Goal: Task Accomplishment & Management: Manage account settings

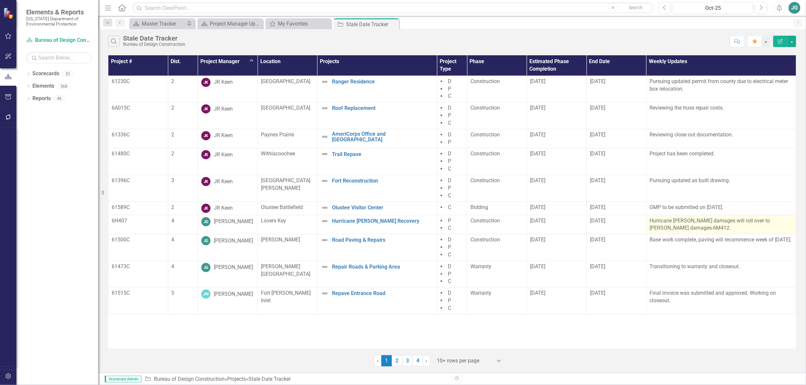
click at [671, 221] on p "Hurricane [PERSON_NAME] damages will roll over to [PERSON_NAME] damages-6M412." at bounding box center [720, 224] width 143 height 15
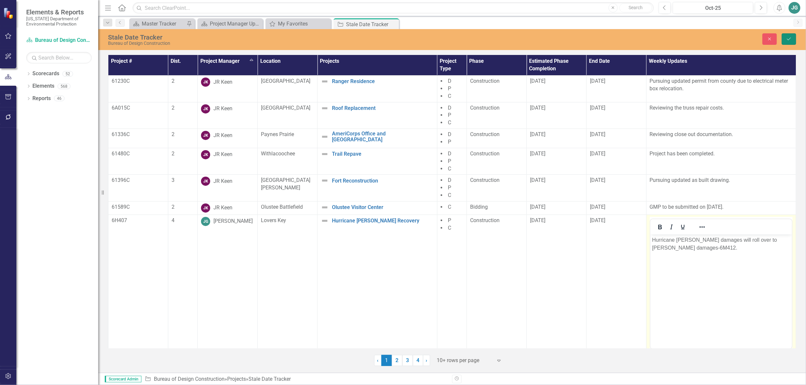
click at [791, 35] on button "Save" at bounding box center [788, 38] width 14 height 11
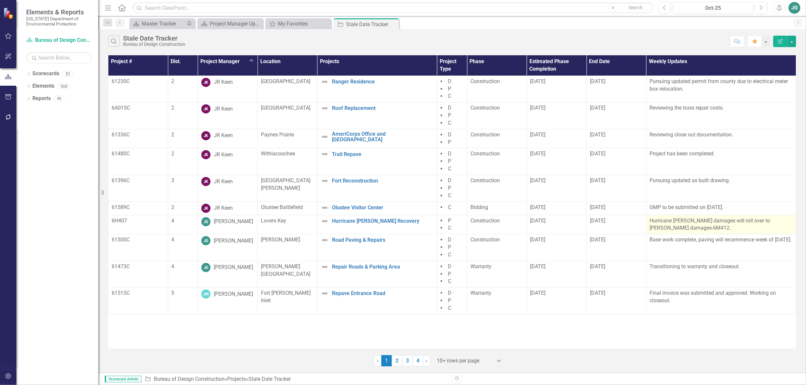
click at [728, 220] on p "Hurricane [PERSON_NAME] damages will roll over to [PERSON_NAME] damages-6M412." at bounding box center [720, 224] width 143 height 15
click at [374, 221] on link "Hurricane [PERSON_NAME] Recovery" at bounding box center [383, 221] width 102 height 6
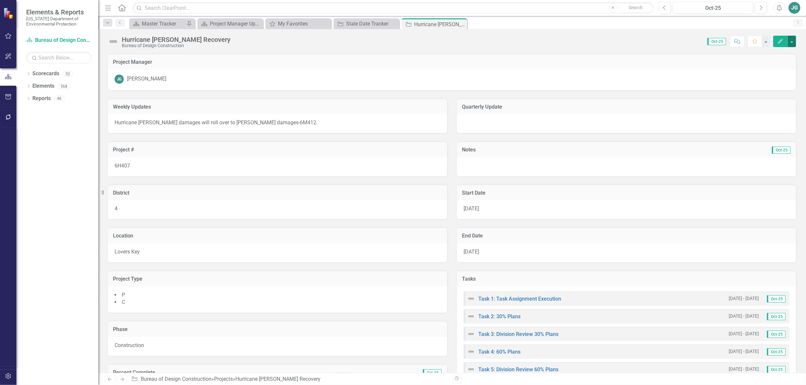
click at [793, 40] on button "button" at bounding box center [791, 41] width 9 height 11
click at [741, 49] on link "Edit Edit Project" at bounding box center [756, 53] width 80 height 12
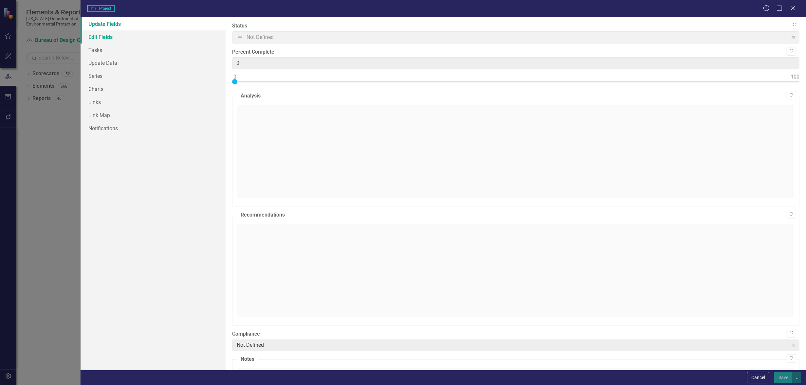
click at [105, 37] on link "Edit Fields" at bounding box center [152, 36] width 145 height 13
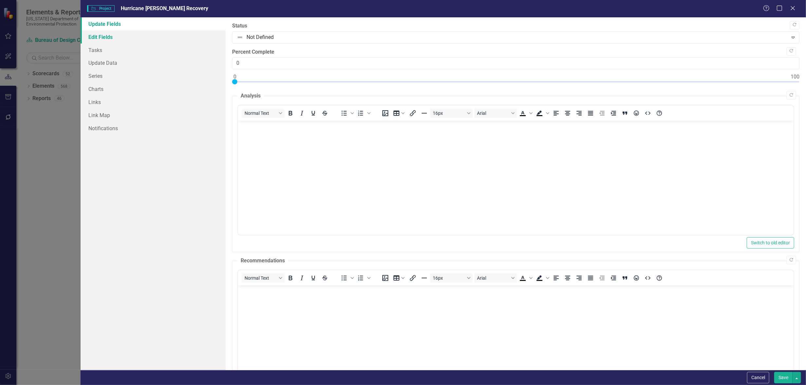
click at [105, 37] on link "Edit Fields" at bounding box center [152, 36] width 145 height 13
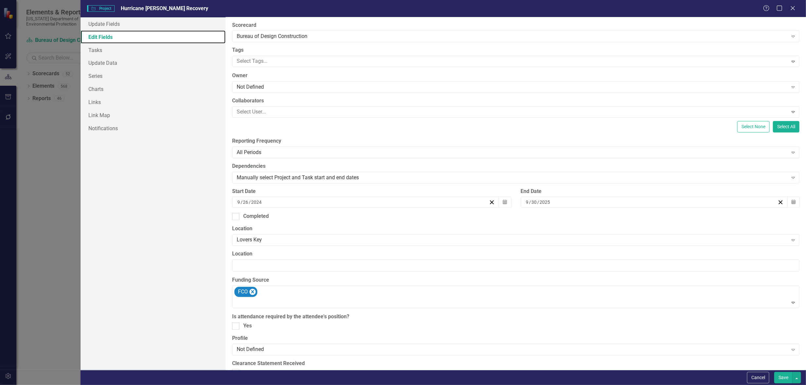
scroll to position [41, 0]
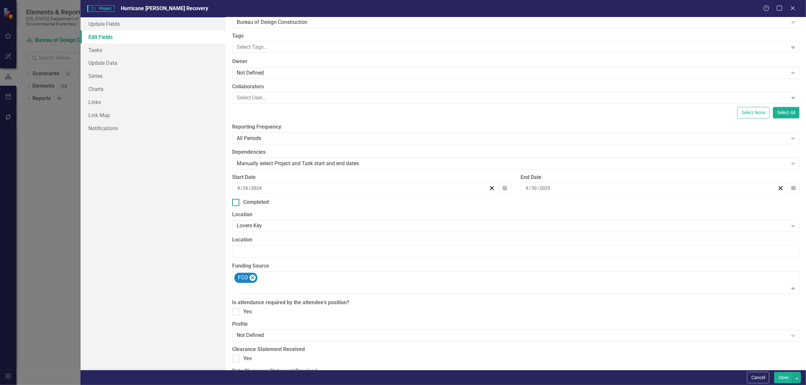
click at [236, 203] on input "Completed" at bounding box center [234, 201] width 4 height 4
checkbox input "true"
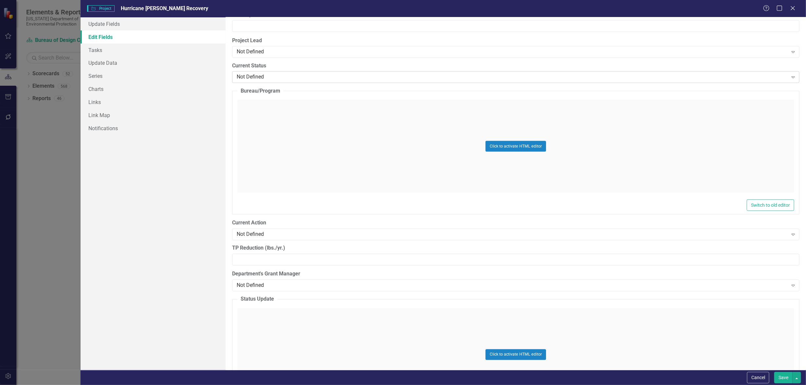
scroll to position [613, 0]
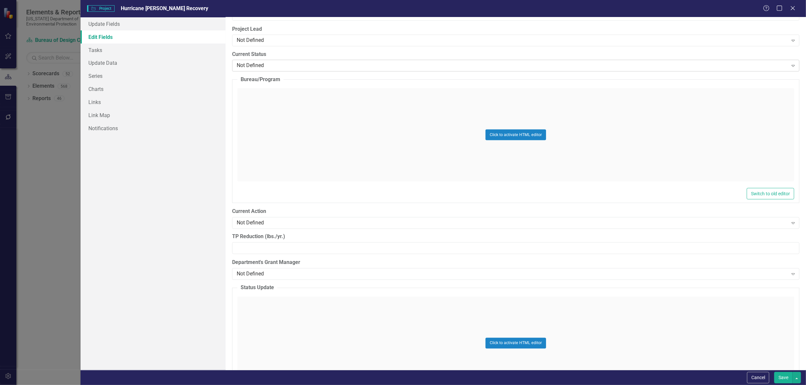
click at [256, 63] on div "Not Defined" at bounding box center [512, 66] width 551 height 8
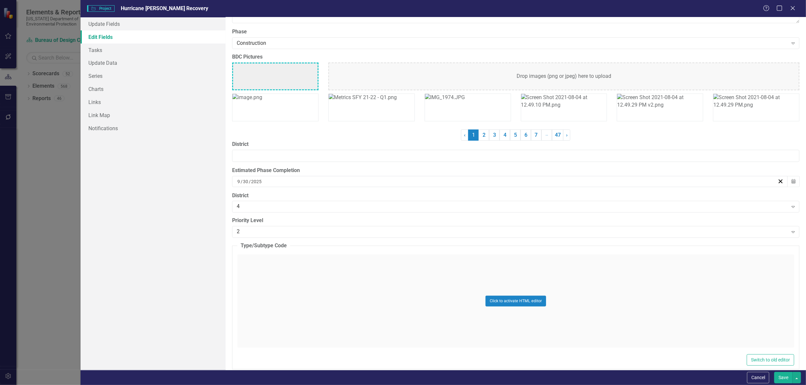
scroll to position [1718, 0]
click at [258, 39] on div "Construction" at bounding box center [512, 42] width 551 height 8
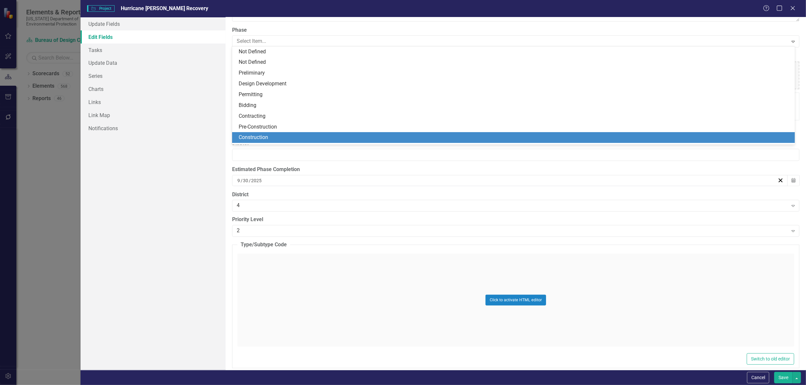
scroll to position [31, 0]
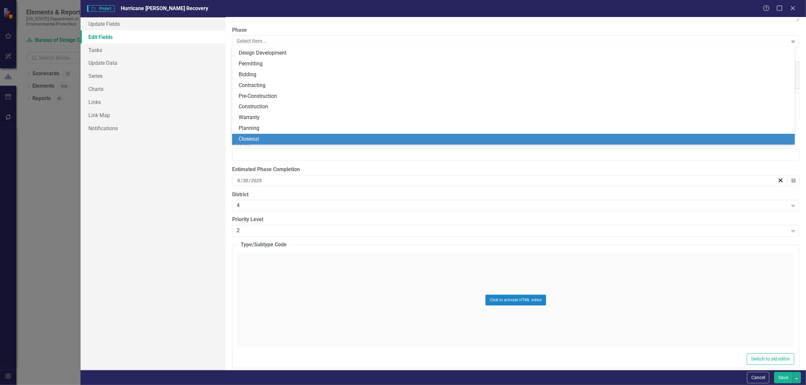
click at [260, 139] on div "Closeout" at bounding box center [515, 139] width 552 height 8
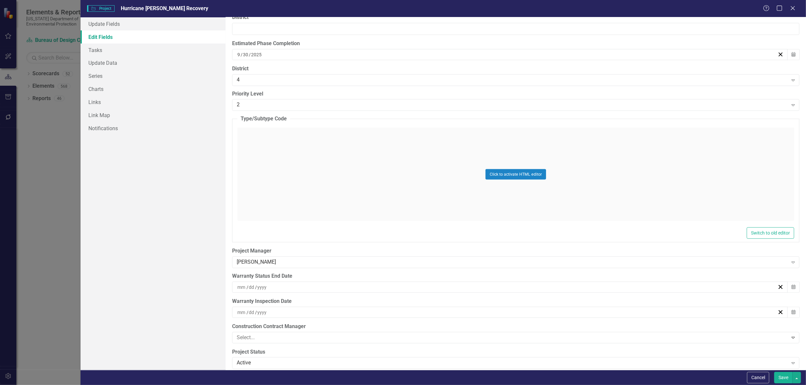
scroll to position [1922, 0]
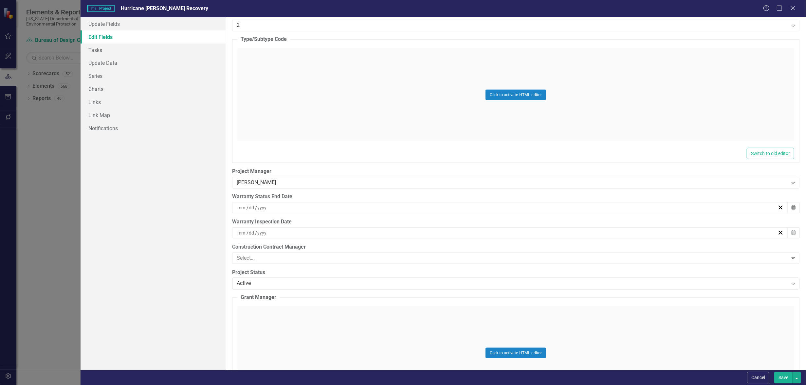
click at [267, 284] on div "Active" at bounding box center [512, 284] width 551 height 8
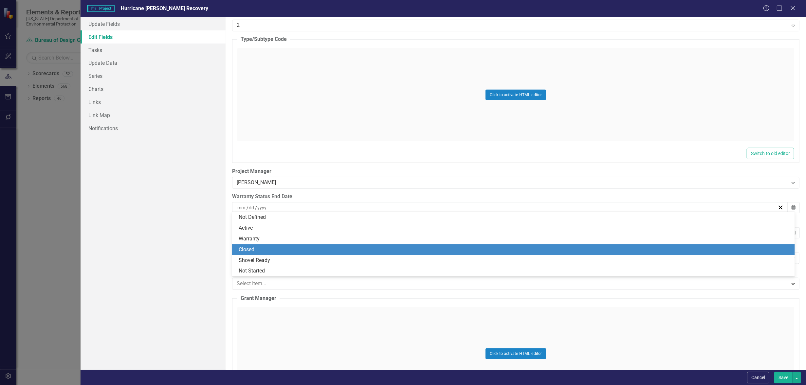
click at [247, 249] on div "Closed" at bounding box center [515, 250] width 552 height 8
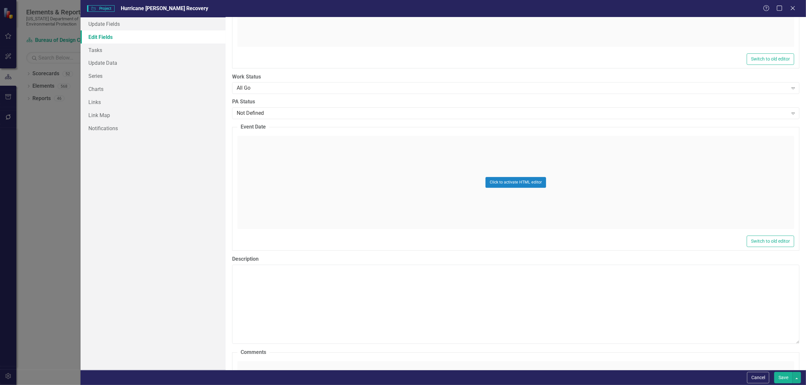
scroll to position [2821, 0]
click at [254, 83] on div "All Go" at bounding box center [512, 85] width 551 height 8
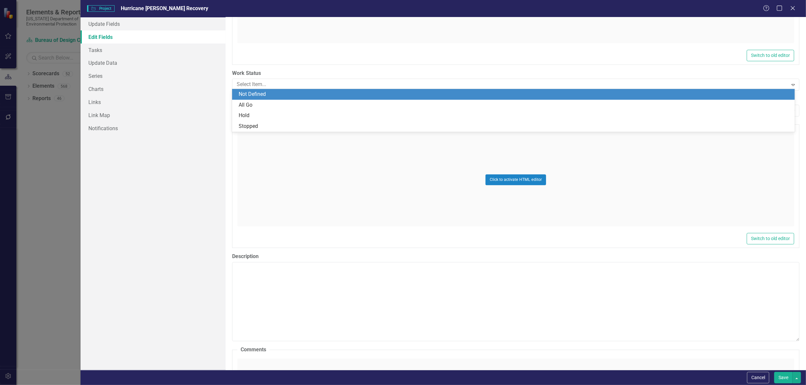
click at [253, 93] on div "Not Defined" at bounding box center [515, 95] width 552 height 8
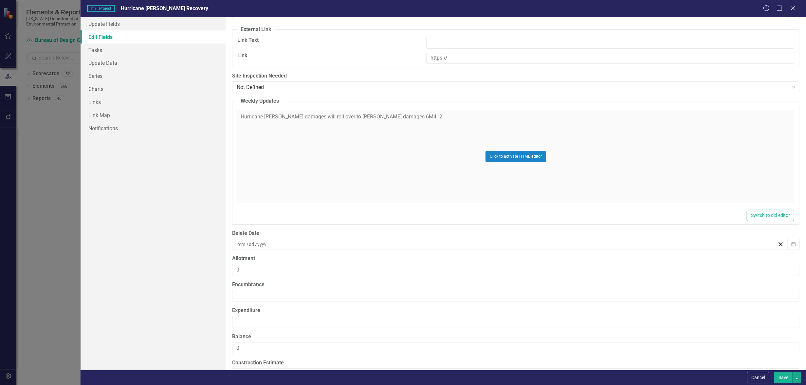
scroll to position [6502, 0]
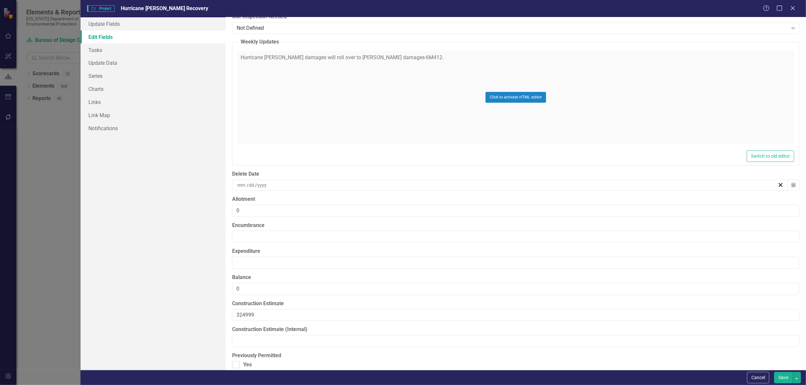
click at [281, 182] on div "/ /" at bounding box center [506, 185] width 541 height 7
click at [230, 176] on div "ClearPoint Can Do More! How ClearPoint Can Help Close Enterprise plans can auto…" at bounding box center [515, 193] width 580 height 353
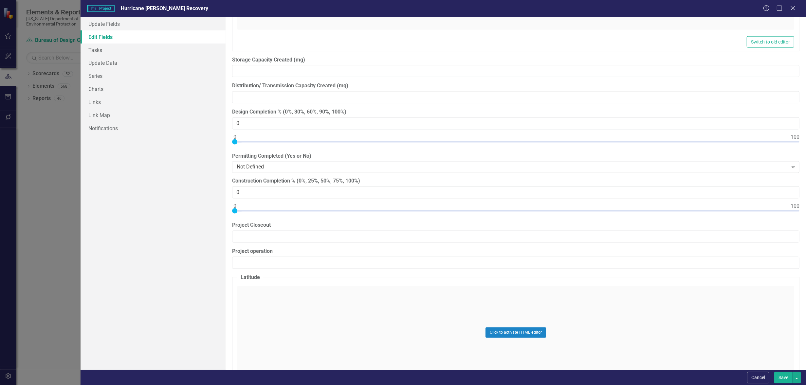
scroll to position [6952, 0]
type input "100"
drag, startPoint x: 234, startPoint y: 207, endPoint x: 799, endPoint y: 208, distance: 565.4
click at [799, 208] on div "ClearPoint Can Do More! How ClearPoint Can Help Close Enterprise plans can auto…" at bounding box center [515, 193] width 580 height 353
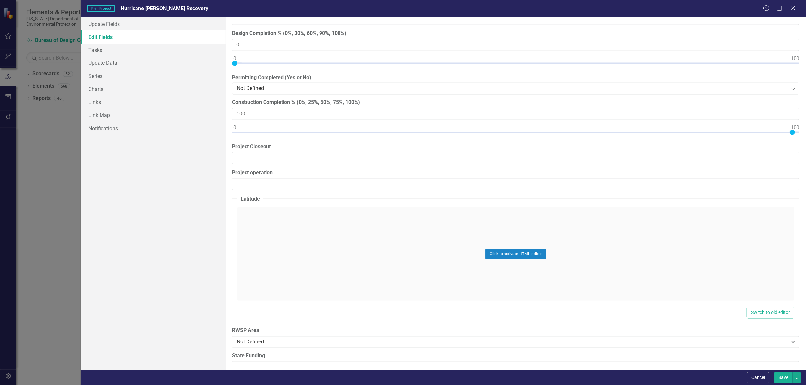
scroll to position [7034, 0]
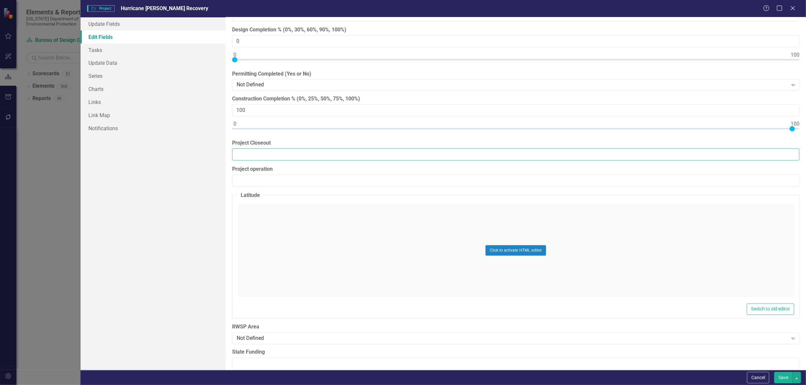
click at [288, 152] on input "Project Closeout" at bounding box center [515, 155] width 567 height 12
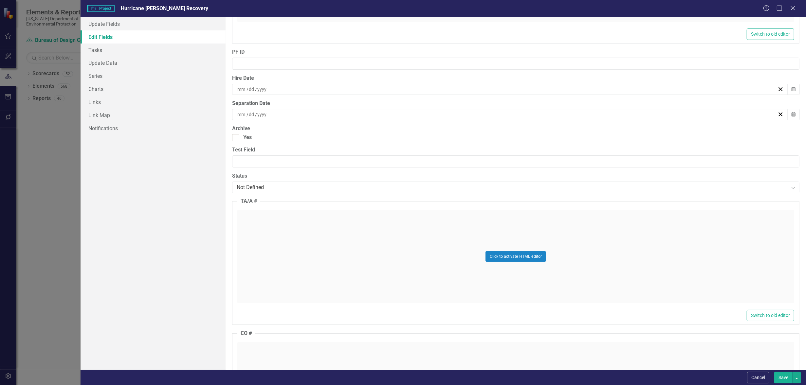
scroll to position [7893, 0]
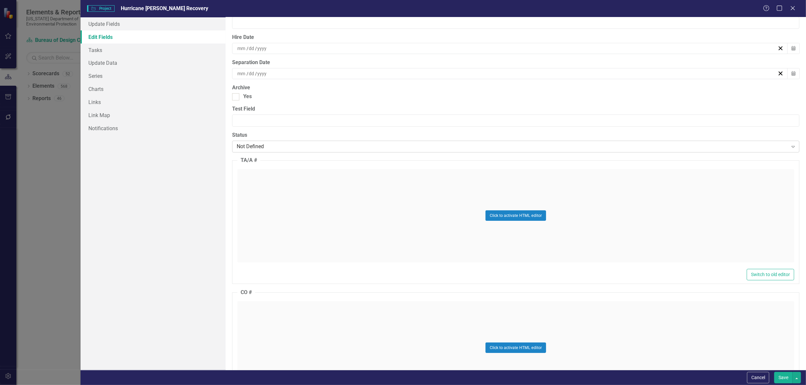
click at [291, 143] on div "Not Defined" at bounding box center [512, 147] width 551 height 8
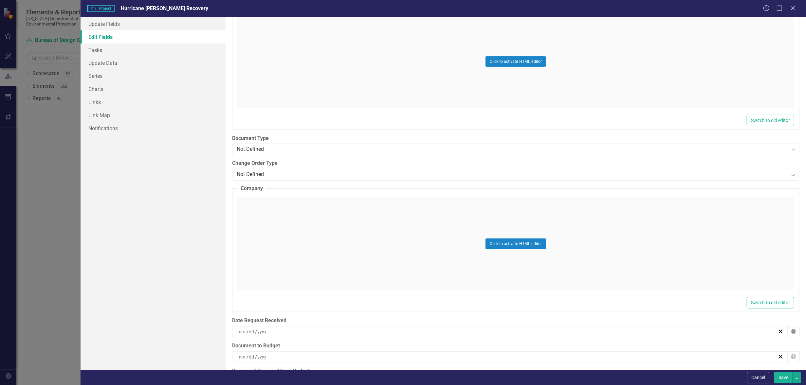
scroll to position [7934, 0]
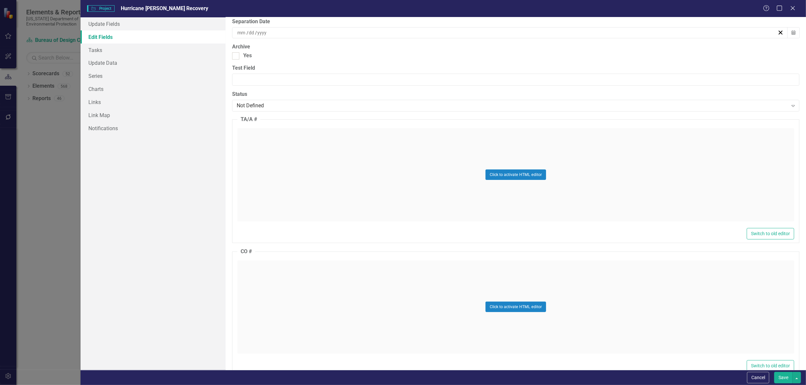
click at [783, 379] on button "Save" at bounding box center [783, 377] width 18 height 11
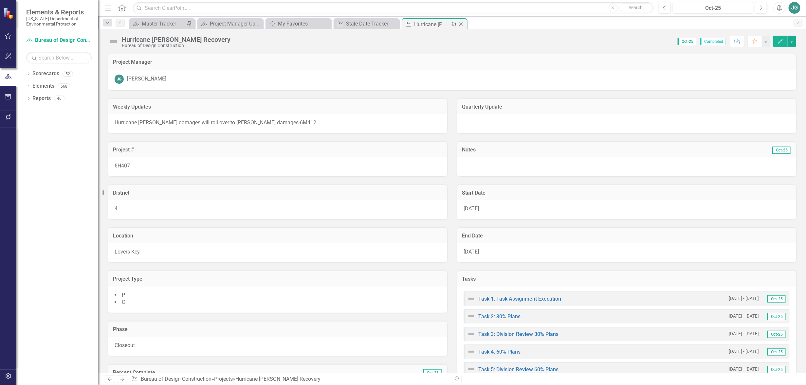
click at [461, 23] on icon at bounding box center [461, 25] width 4 height 4
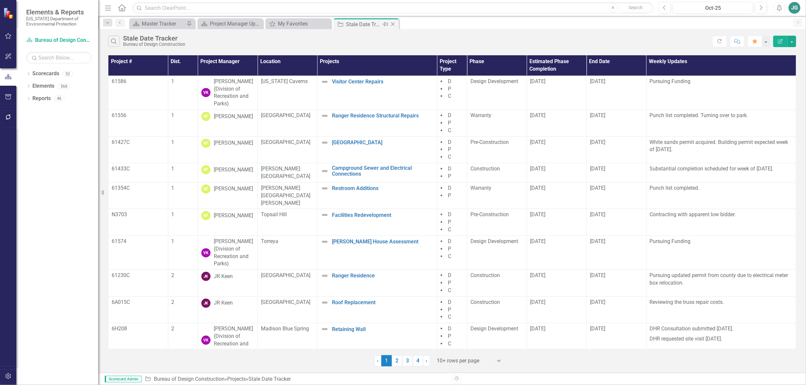
click at [372, 25] on div "Stale Date Tracker" at bounding box center [363, 24] width 35 height 8
click at [216, 62] on th "Project Manager" at bounding box center [228, 65] width 60 height 20
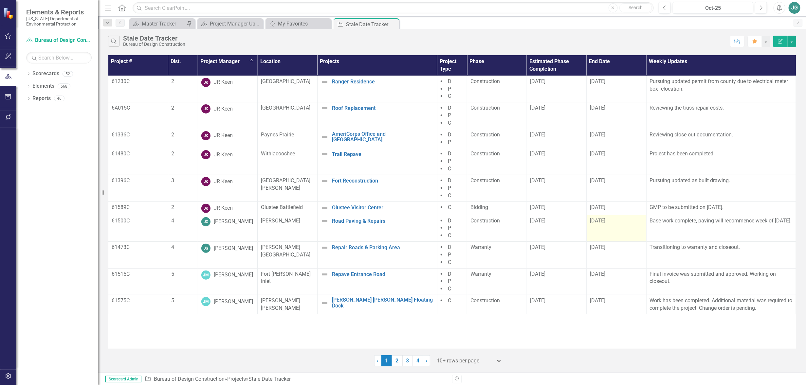
drag, startPoint x: 683, startPoint y: 229, endPoint x: 646, endPoint y: 218, distance: 39.5
click at [646, 218] on tr "61500C 4 JG [PERSON_NAME] [PERSON_NAME] Road Paving & Repairs Edit Edit Project…" at bounding box center [451, 228] width 687 height 27
click at [493, 222] on span "Construction" at bounding box center [484, 221] width 29 height 6
click at [488, 222] on span "Construction" at bounding box center [484, 221] width 29 height 6
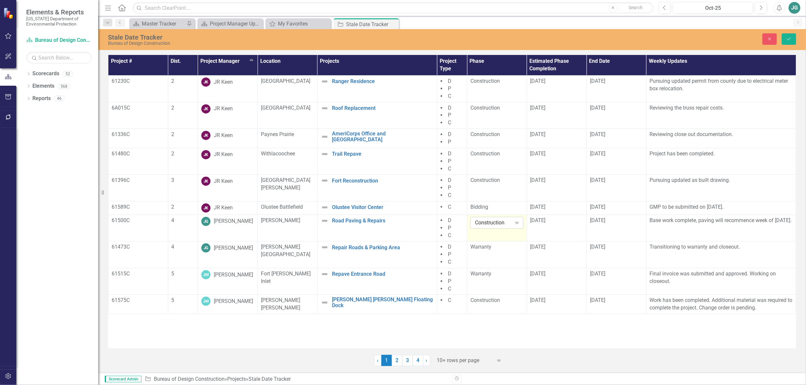
click at [517, 223] on icon "Expand" at bounding box center [516, 222] width 7 height 5
click at [497, 300] on div "Warranty" at bounding box center [498, 300] width 43 height 8
click at [549, 222] on div "[DATE]" at bounding box center [556, 221] width 53 height 8
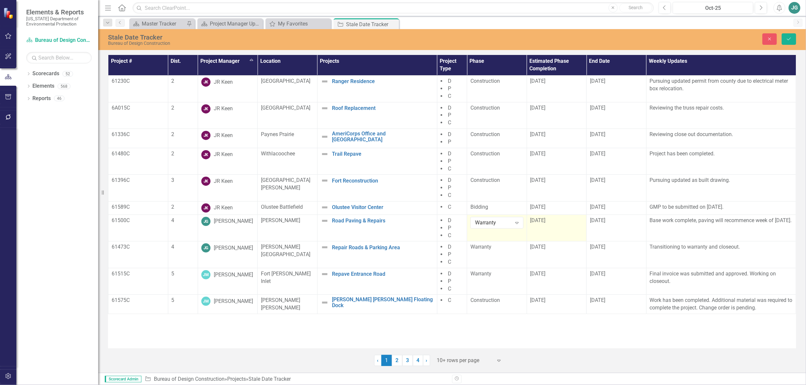
click at [549, 222] on div "[DATE]" at bounding box center [556, 221] width 53 height 8
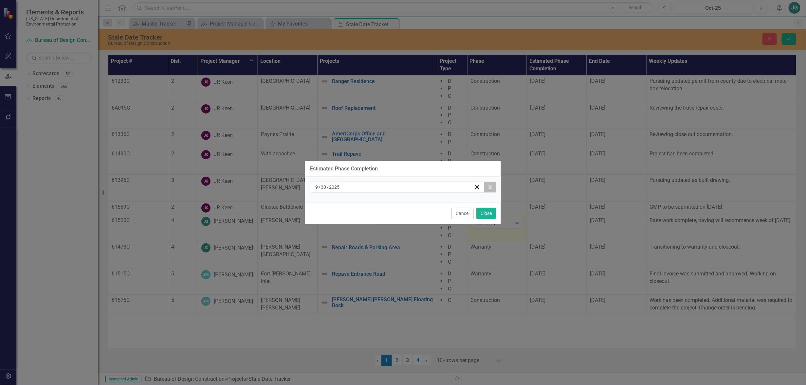
click at [490, 187] on icon "Calendar" at bounding box center [490, 187] width 4 height 5
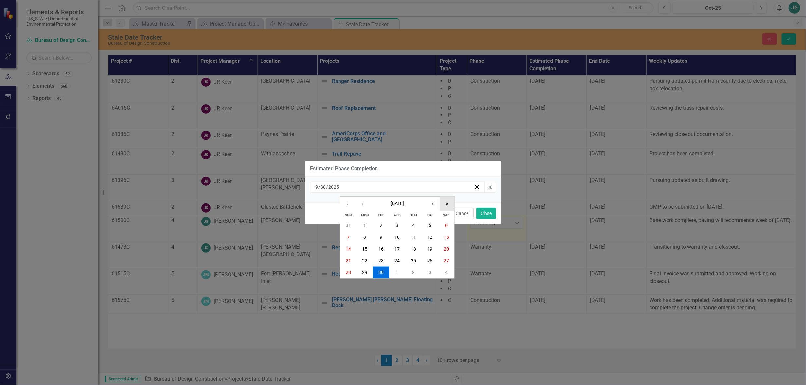
click at [449, 203] on button "»" at bounding box center [447, 203] width 14 height 14
click at [427, 235] on abbr "11" at bounding box center [429, 237] width 5 height 5
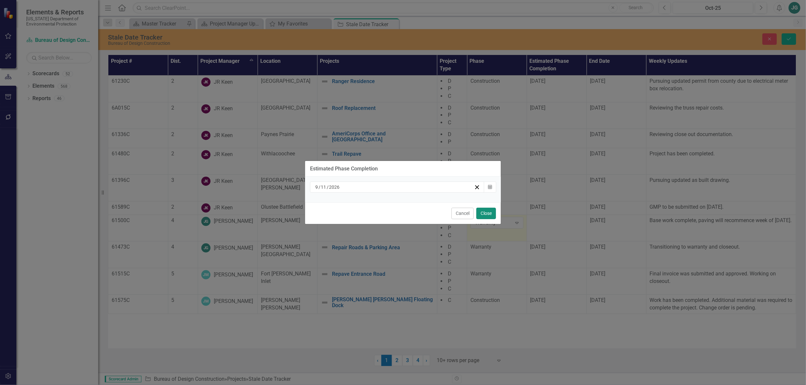
click at [488, 212] on button "Close" at bounding box center [486, 213] width 20 height 11
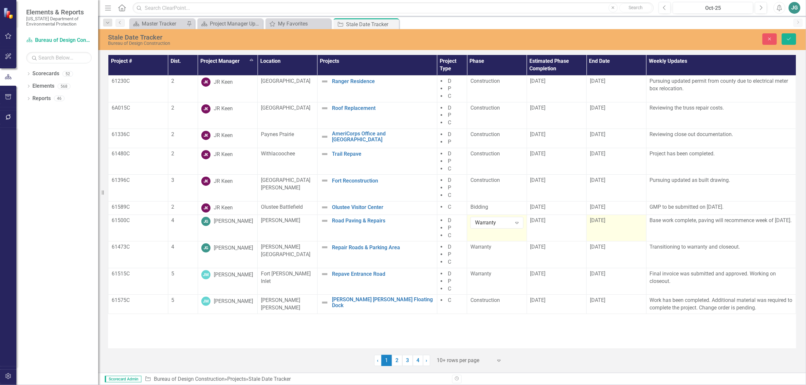
click at [597, 226] on td "[DATE]" at bounding box center [616, 228] width 60 height 27
click at [597, 227] on td "[DATE]" at bounding box center [616, 228] width 60 height 27
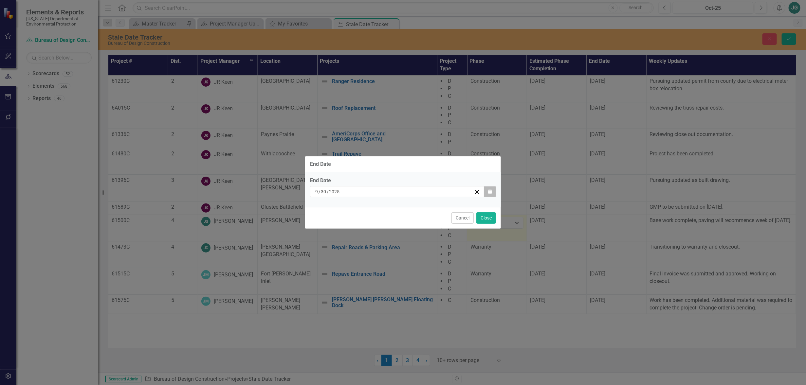
click at [491, 190] on icon "button" at bounding box center [490, 191] width 4 height 5
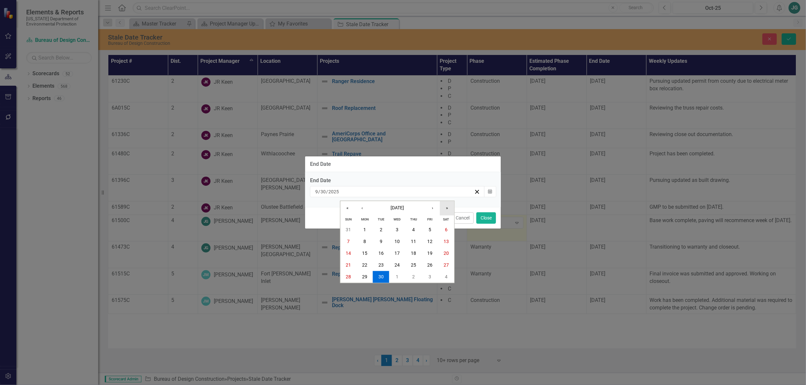
click at [450, 208] on button "»" at bounding box center [447, 208] width 14 height 14
click at [430, 241] on abbr "11" at bounding box center [429, 241] width 5 height 5
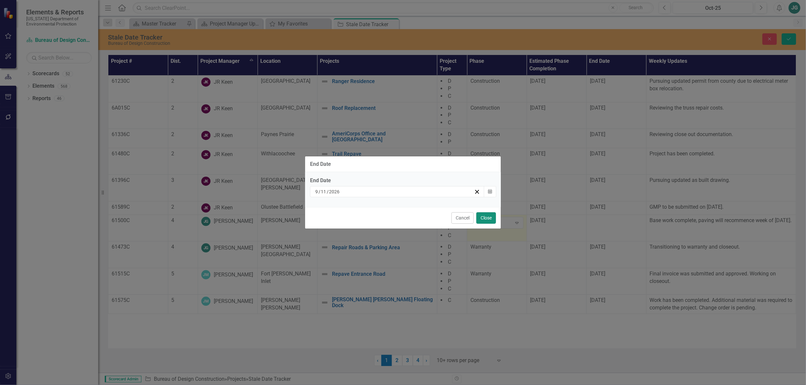
click at [489, 216] on button "Close" at bounding box center [486, 217] width 20 height 11
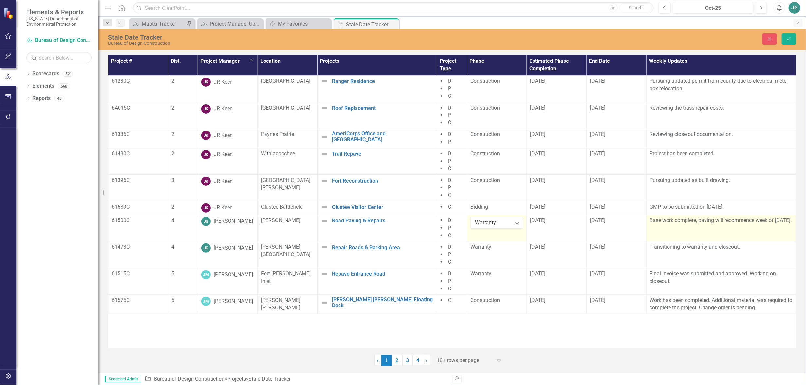
click at [694, 224] on p "Base work complete, paving will recommence week of [DATE]." at bounding box center [720, 221] width 143 height 8
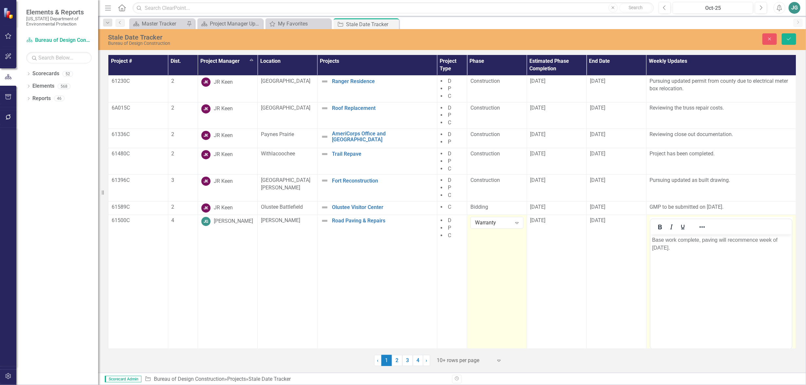
scroll to position [0, 0]
drag, startPoint x: 650, startPoint y: 239, endPoint x: 707, endPoint y: 246, distance: 57.3
click at [707, 246] on body "Base work complete, paving will recommence week of [DATE]." at bounding box center [720, 283] width 141 height 98
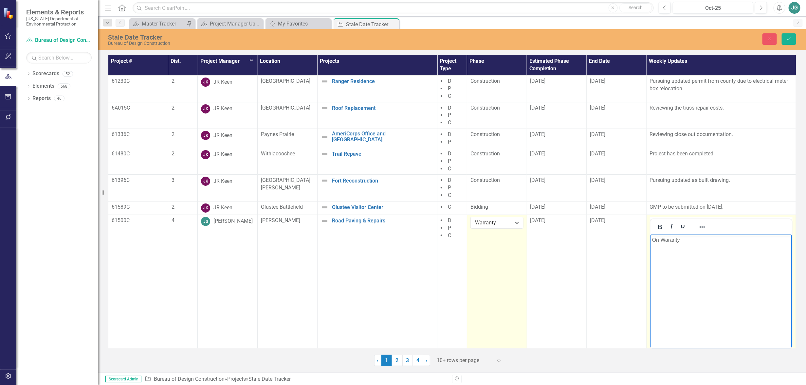
click at [669, 238] on p "On Waranty" at bounding box center [720, 240] width 138 height 8
click at [692, 237] on p "On Warranty" at bounding box center [720, 240] width 138 height 8
click at [785, 40] on button "Save" at bounding box center [788, 38] width 14 height 11
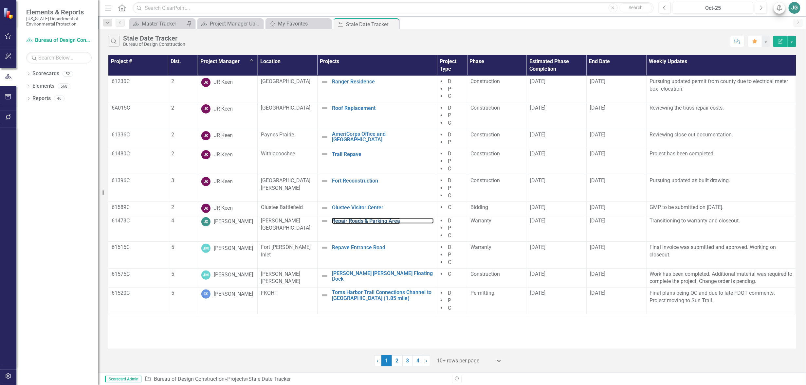
drag, startPoint x: 387, startPoint y: 220, endPoint x: 781, endPoint y: 5, distance: 448.8
click at [387, 220] on link "Repair Roads & Parking Area" at bounding box center [383, 221] width 102 height 6
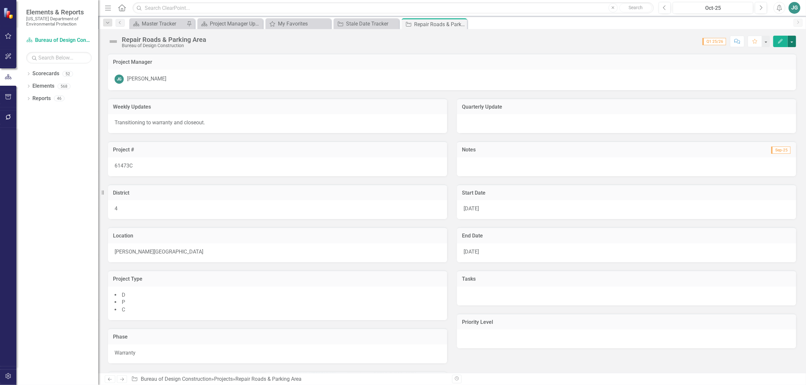
click at [790, 41] on button "button" at bounding box center [791, 41] width 9 height 11
click at [737, 51] on link "Edit Edit Project" at bounding box center [756, 53] width 80 height 12
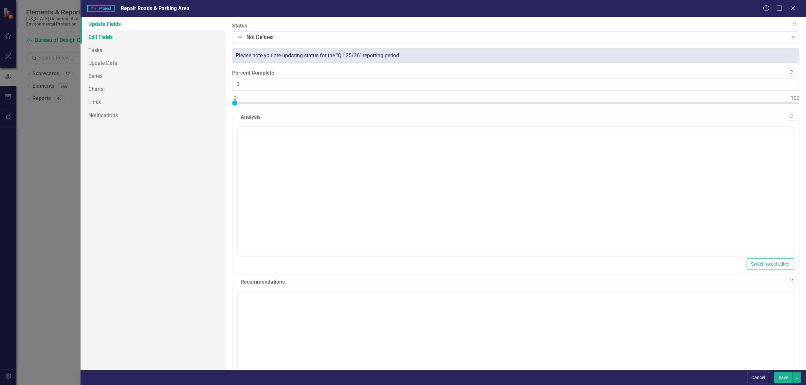
click at [105, 37] on link "Edit Fields" at bounding box center [152, 36] width 145 height 13
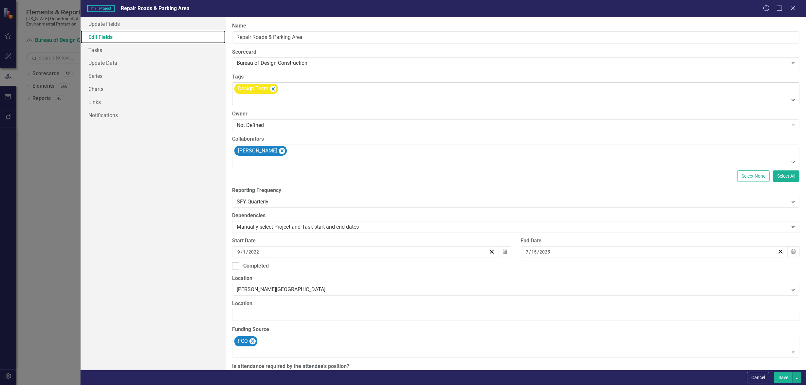
scroll to position [41, 0]
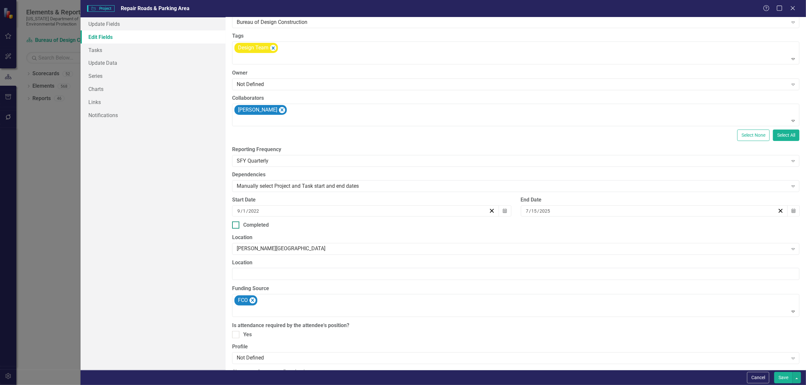
click at [238, 225] on div at bounding box center [235, 225] width 7 height 7
click at [236, 225] on input "Completed" at bounding box center [234, 224] width 4 height 4
checkbox input "true"
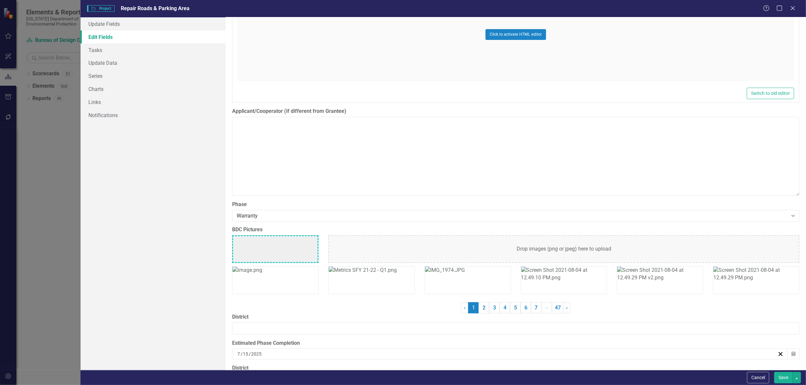
scroll to position [1554, 0]
click at [302, 214] on div "Warranty" at bounding box center [512, 216] width 551 height 8
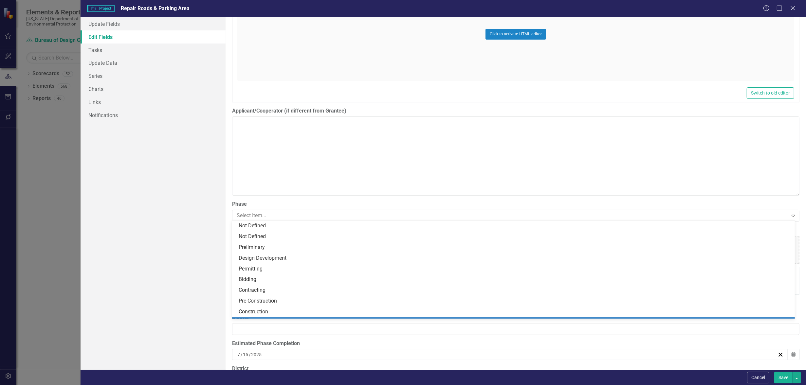
scroll to position [31, 0]
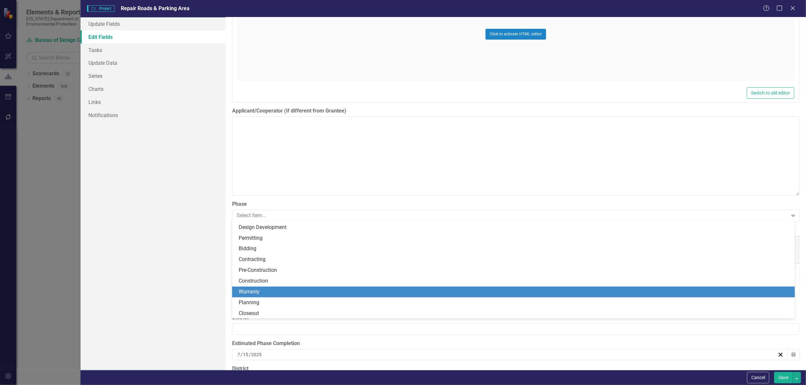
click at [257, 292] on div "Warranty" at bounding box center [515, 292] width 552 height 8
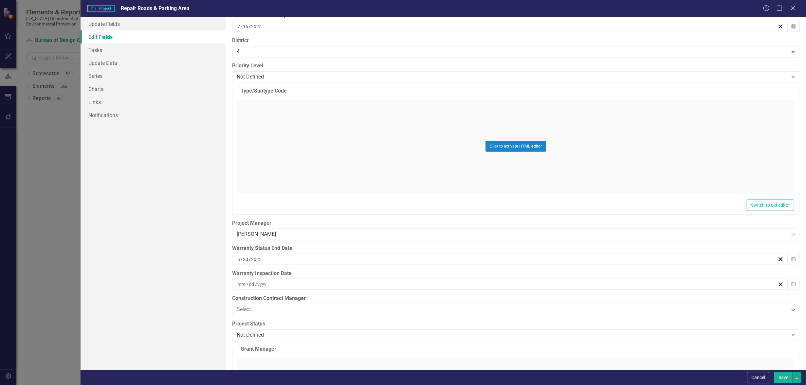
scroll to position [1922, 0]
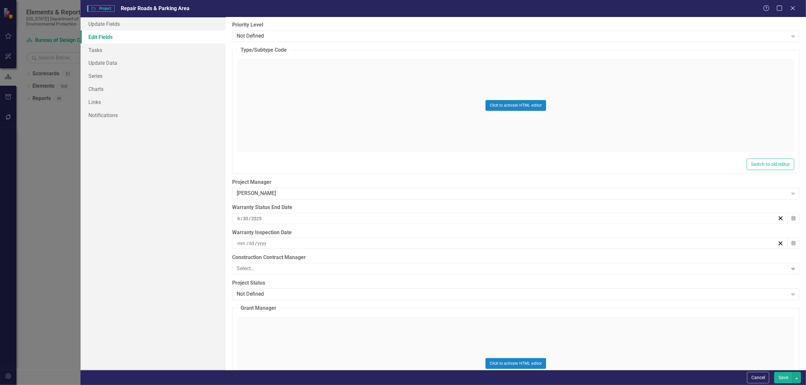
click at [272, 218] on div "[DATE]" at bounding box center [506, 218] width 541 height 7
click at [560, 233] on button "»" at bounding box center [557, 233] width 14 height 14
click at [542, 234] on button "›" at bounding box center [543, 233] width 14 height 14
click at [525, 288] on abbr "23" at bounding box center [523, 290] width 5 height 5
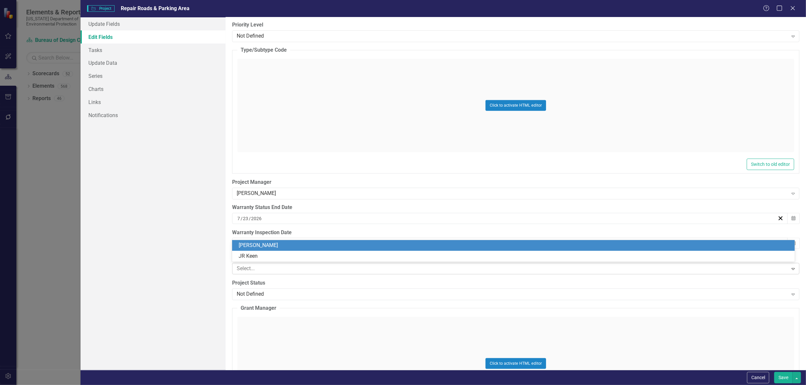
click at [275, 267] on div at bounding box center [510, 268] width 553 height 9
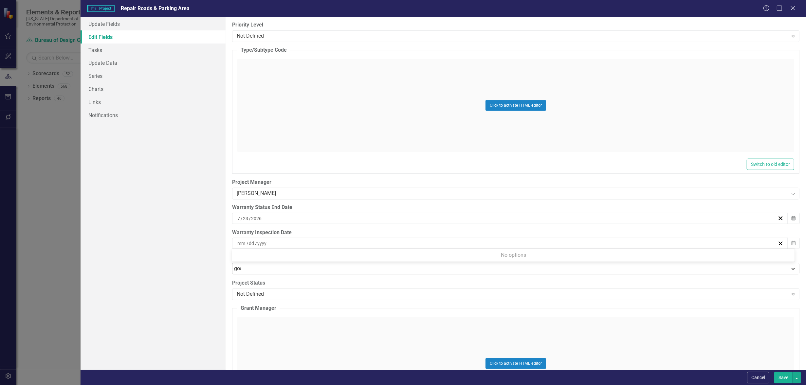
type input "[PERSON_NAME]"
click at [274, 267] on div at bounding box center [510, 268] width 553 height 9
click at [789, 267] on icon "Expand" at bounding box center [792, 268] width 7 height 5
click at [240, 267] on div at bounding box center [510, 268] width 553 height 9
type input "[PERSON_NAME]"
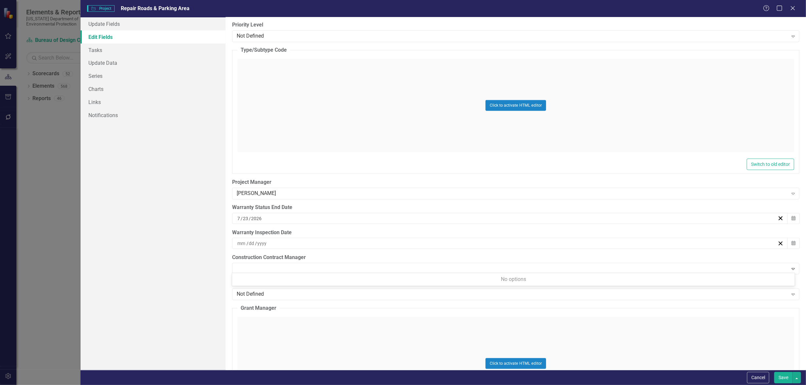
click at [191, 273] on div "Update Fields Edit Fields Tasks Update Data Series Charts Links Notifications" at bounding box center [152, 193] width 145 height 353
click at [292, 291] on div "Not Defined" at bounding box center [512, 295] width 551 height 8
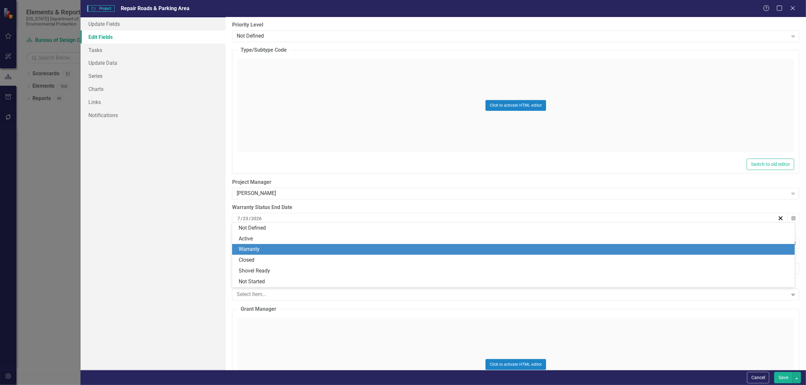
click at [254, 247] on div "Warranty" at bounding box center [515, 250] width 552 height 8
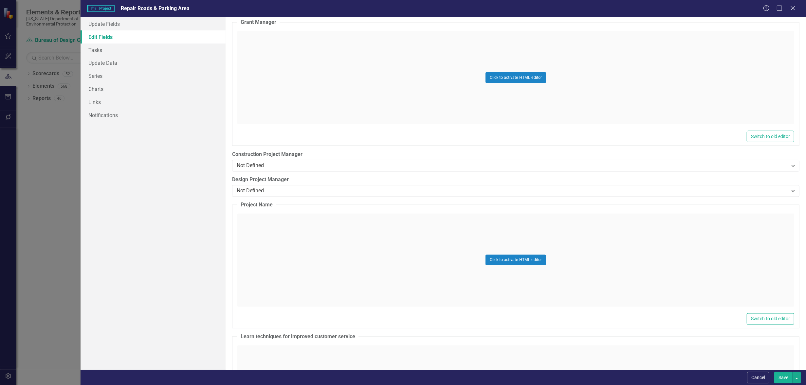
scroll to position [2208, 0]
click at [266, 157] on div "Construction Project Manager Not Defined Expand" at bounding box center [515, 161] width 567 height 20
click at [265, 164] on div "Not Defined" at bounding box center [512, 166] width 551 height 8
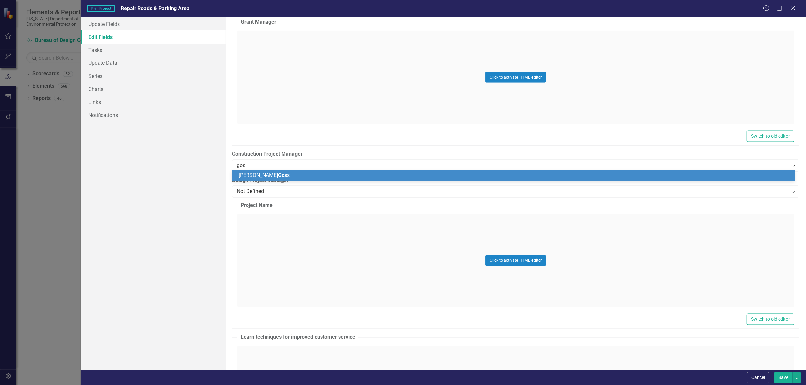
type input "[PERSON_NAME]"
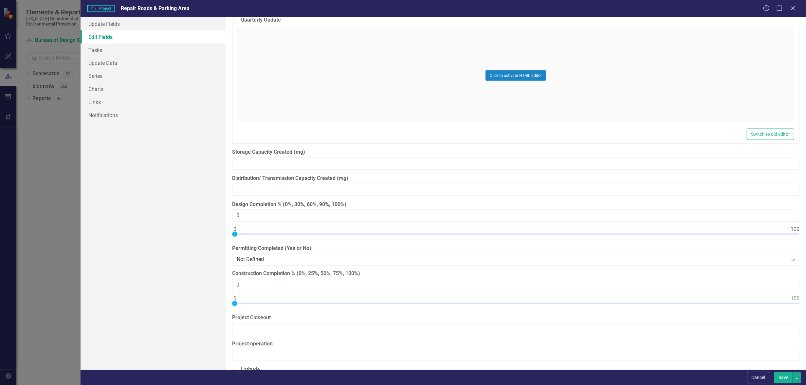
scroll to position [6871, 0]
type input "100"
drag, startPoint x: 235, startPoint y: 299, endPoint x: 810, endPoint y: 297, distance: 575.5
click at [805, 297] on html "Elements & Reports [US_STATE] Department of Environmental Protection Scorecard …" at bounding box center [403, 192] width 806 height 385
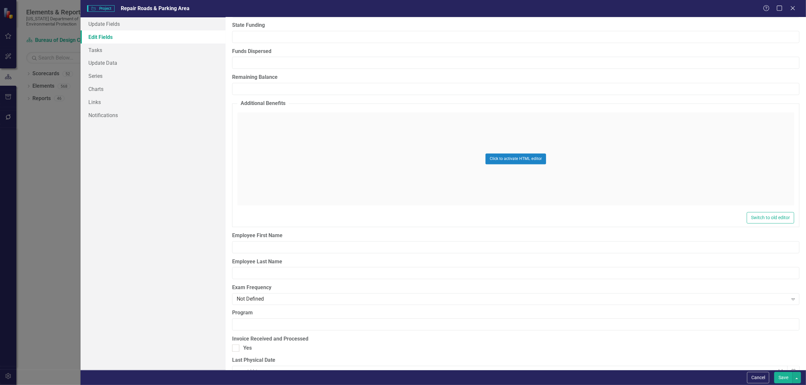
scroll to position [7484, 0]
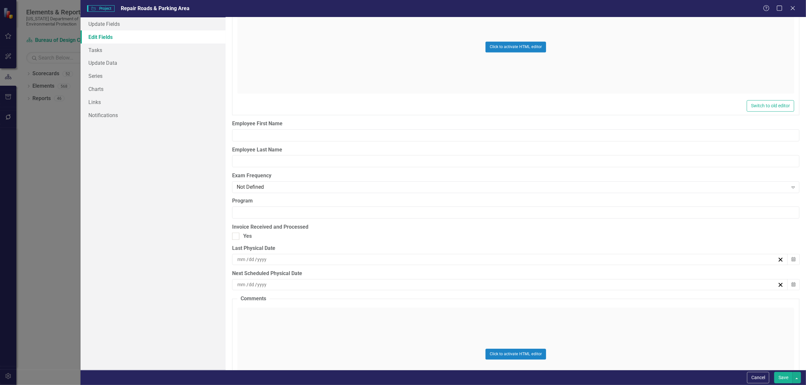
click at [785, 377] on button "Save" at bounding box center [783, 377] width 18 height 11
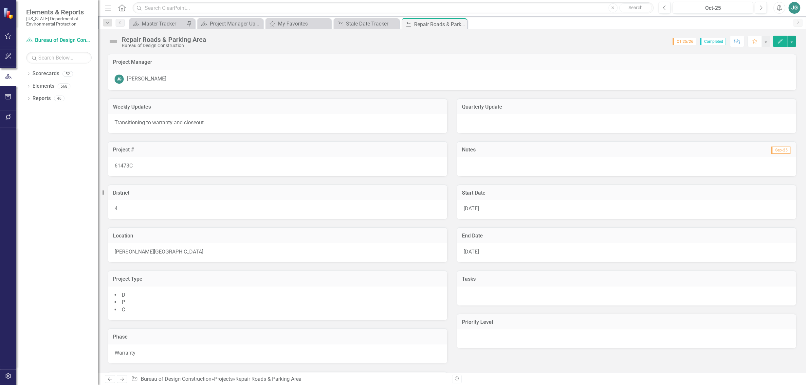
click at [505, 247] on div "[DATE]" at bounding box center [626, 252] width 339 height 19
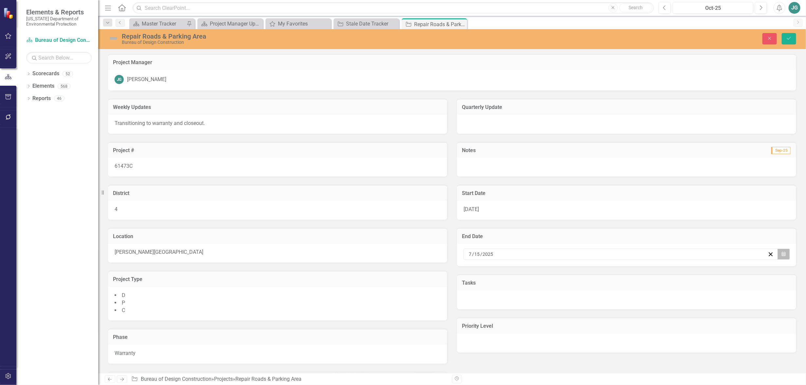
click at [781, 256] on icon "Calendar" at bounding box center [783, 254] width 4 height 5
click at [668, 269] on button "»" at bounding box center [667, 270] width 14 height 14
click at [636, 328] on button "23" at bounding box center [633, 328] width 16 height 12
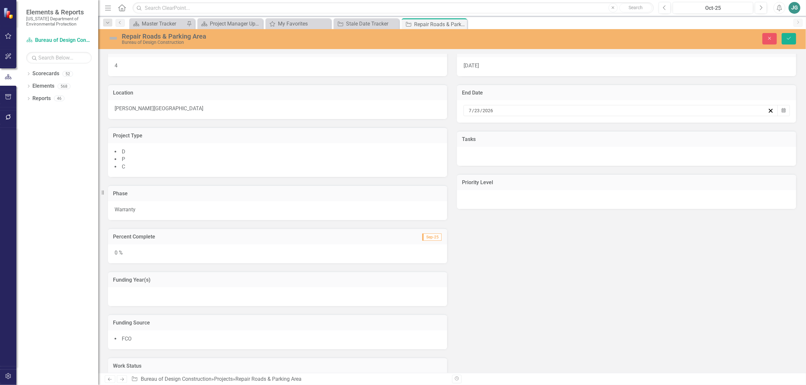
scroll to position [164, 0]
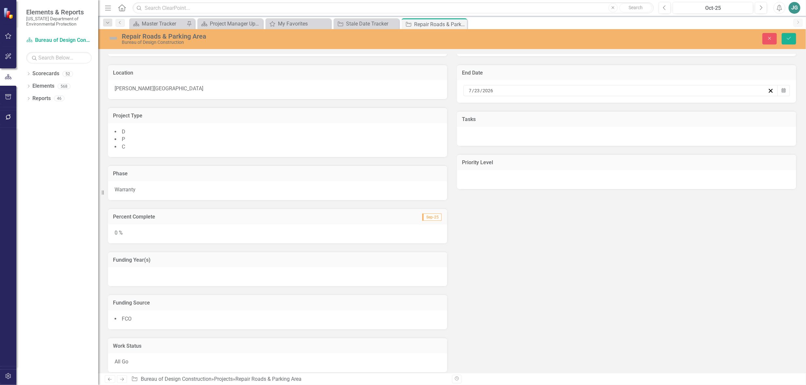
click at [156, 231] on div "0 %" at bounding box center [277, 233] width 339 height 19
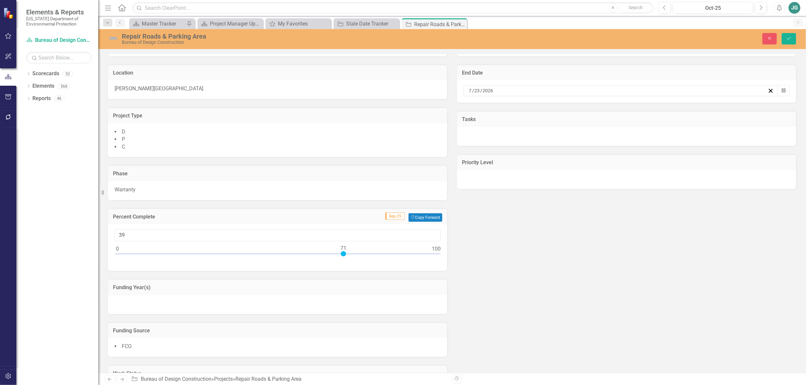
type input "100"
drag, startPoint x: 117, startPoint y: 253, endPoint x: 463, endPoint y: 255, distance: 346.5
click at [463, 255] on div "Weekly Updates Transitioning to warranty and closeout. Project # 61473C Distric…" at bounding box center [452, 206] width 698 height 559
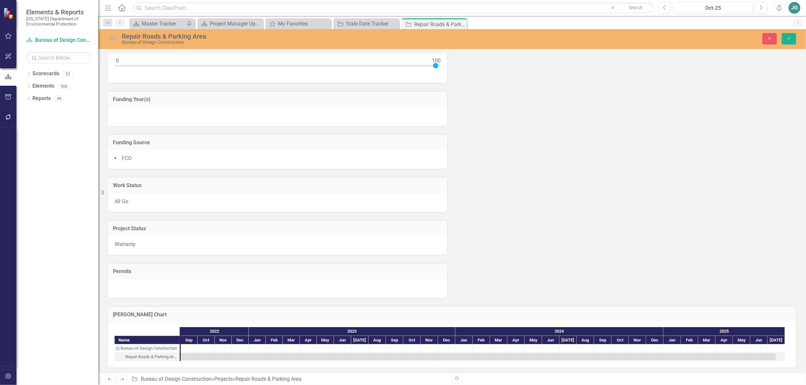
scroll to position [188, 0]
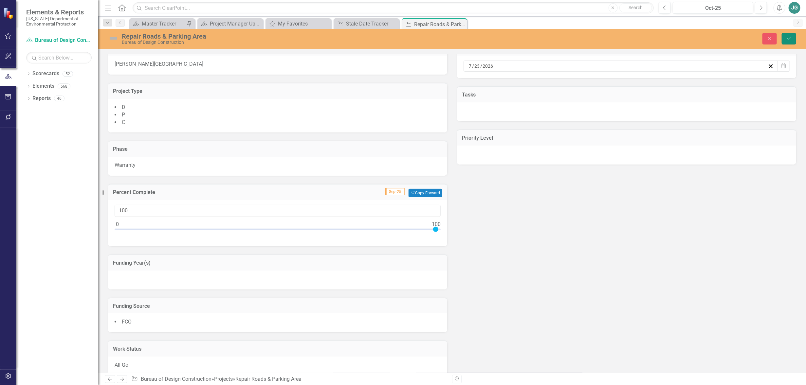
click at [792, 39] on button "Save" at bounding box center [788, 38] width 14 height 11
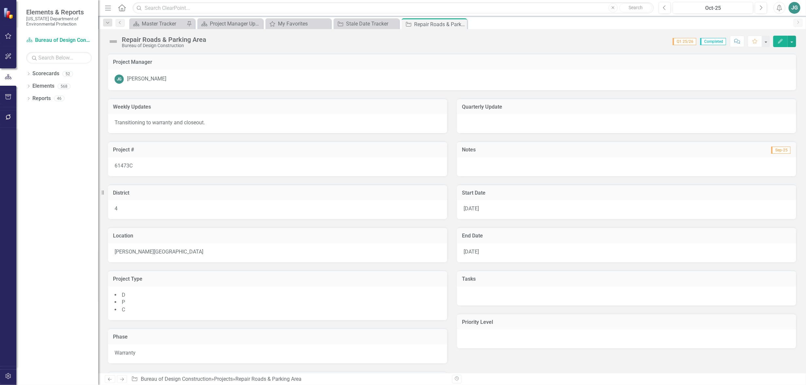
drag, startPoint x: 461, startPoint y: 23, endPoint x: 454, endPoint y: 27, distance: 7.9
click at [0, 0] on icon at bounding box center [0, 0] width 0 height 0
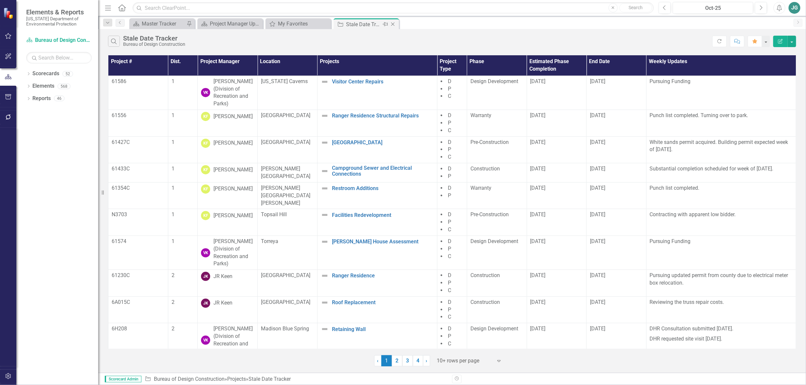
click at [371, 26] on div "Stale Date Tracker" at bounding box center [363, 24] width 35 height 8
click at [225, 61] on th "Project Manager" at bounding box center [228, 65] width 60 height 20
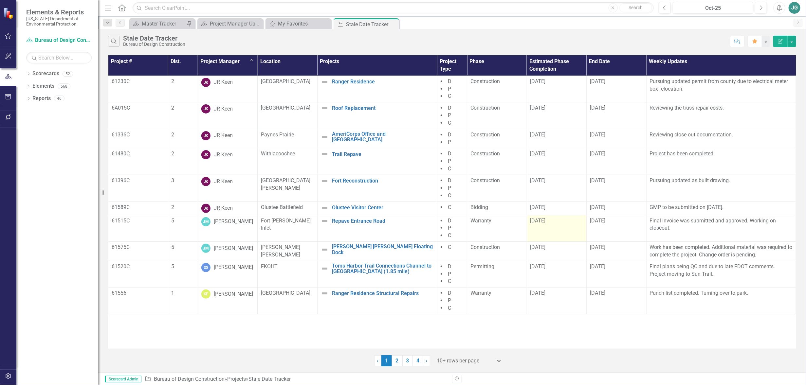
click at [548, 224] on div "[DATE]" at bounding box center [556, 221] width 53 height 8
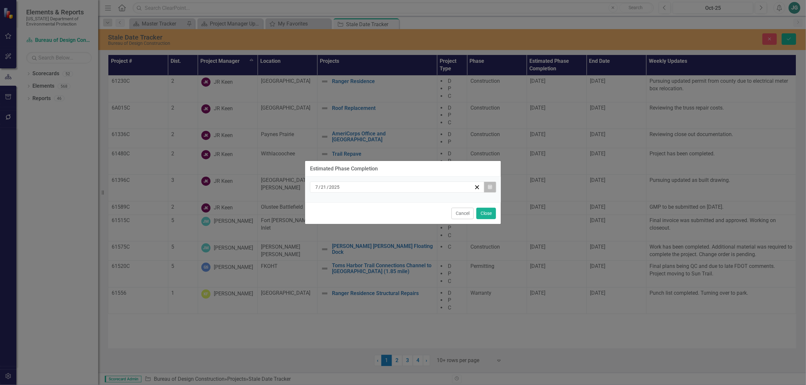
click at [490, 187] on icon "Calendar" at bounding box center [490, 187] width 4 height 5
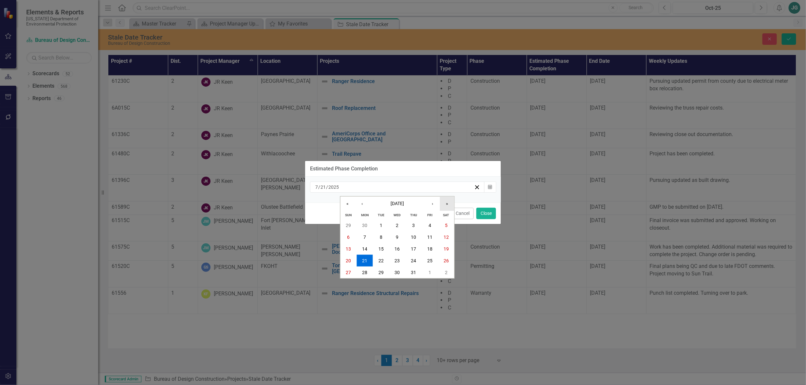
click at [447, 202] on button "»" at bounding box center [447, 203] width 14 height 14
click at [412, 260] on abbr "23" at bounding box center [413, 260] width 5 height 5
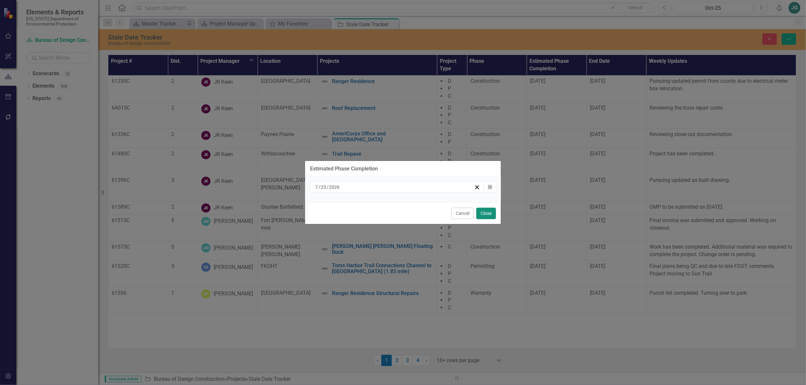
click at [483, 213] on button "Close" at bounding box center [486, 213] width 20 height 11
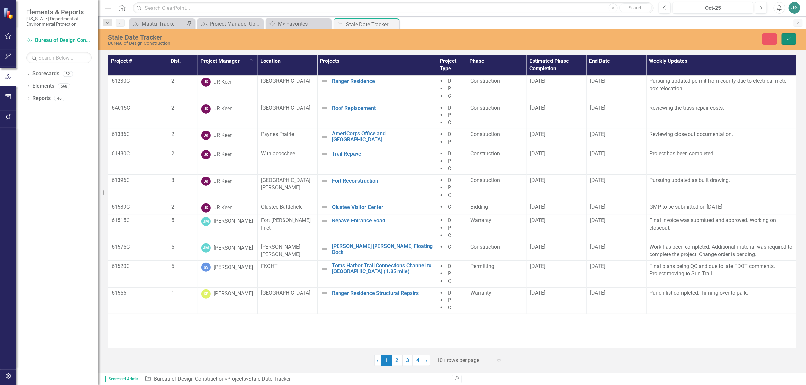
click at [786, 36] on button "Save" at bounding box center [788, 38] width 14 height 11
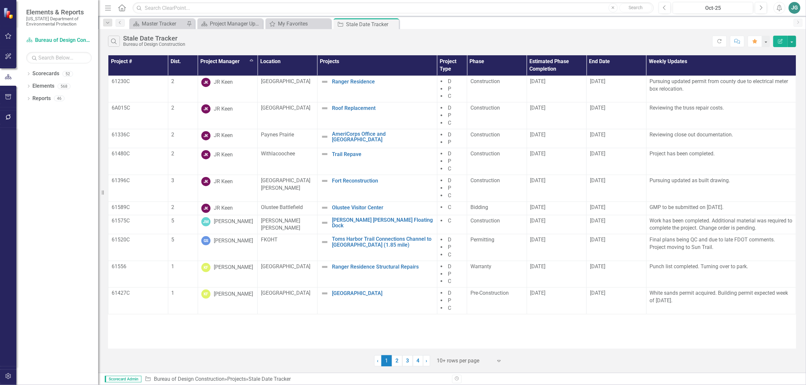
click at [231, 63] on th "Project Manager Sort Ascending" at bounding box center [228, 65] width 60 height 20
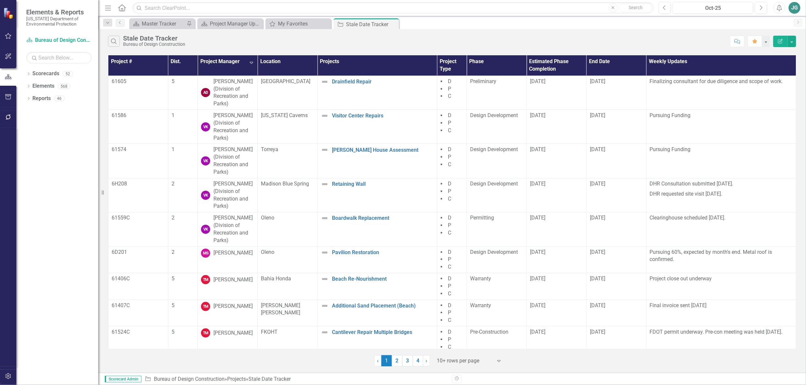
click at [225, 64] on th "Project Manager Sort Descending" at bounding box center [228, 65] width 60 height 20
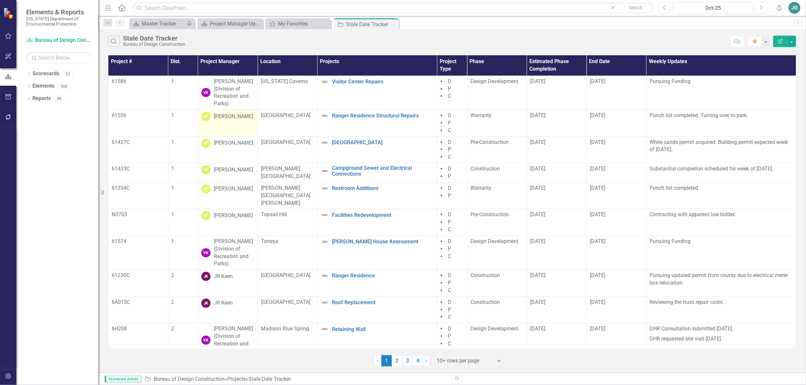
scroll to position [1, 0]
click at [458, 361] on div at bounding box center [465, 361] width 56 height 9
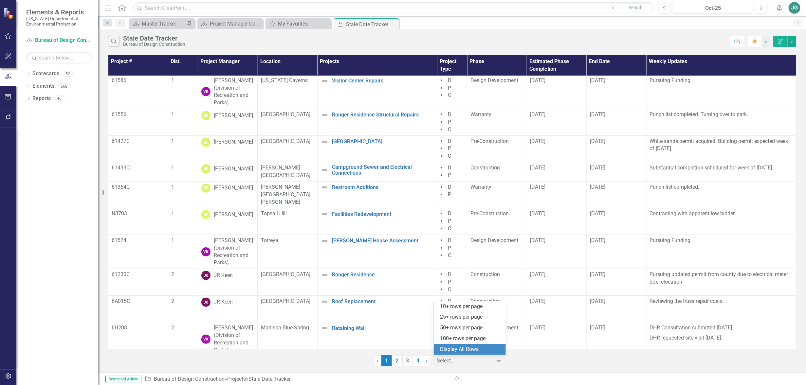
click at [459, 350] on div "Display All Rows" at bounding box center [471, 350] width 62 height 8
click at [221, 63] on th "Project Manager" at bounding box center [228, 65] width 60 height 20
click at [221, 63] on th "Project Manager Sort Ascending" at bounding box center [228, 65] width 60 height 20
click at [221, 63] on th "Project Manager Sort Descending" at bounding box center [228, 65] width 60 height 20
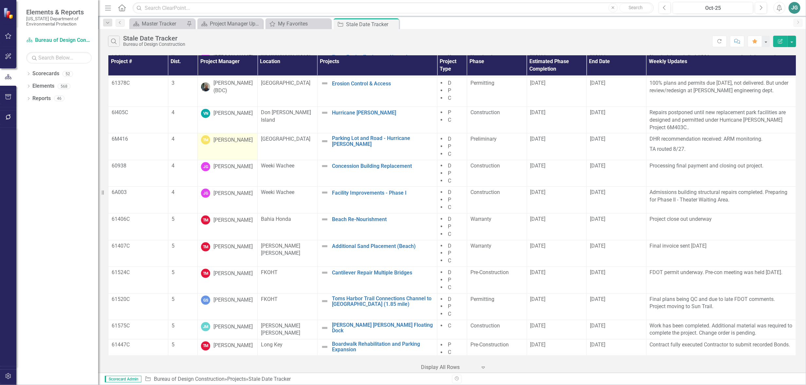
scroll to position [628, 0]
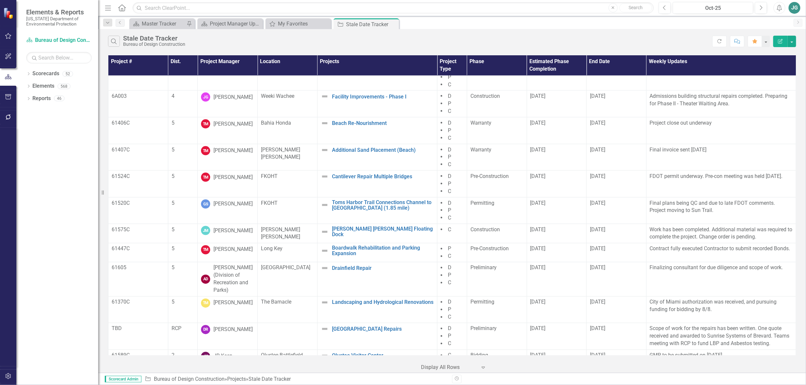
drag, startPoint x: 395, startPoint y: 24, endPoint x: 335, endPoint y: 28, distance: 60.0
click at [0, 0] on icon "Close" at bounding box center [0, 0] width 0 height 0
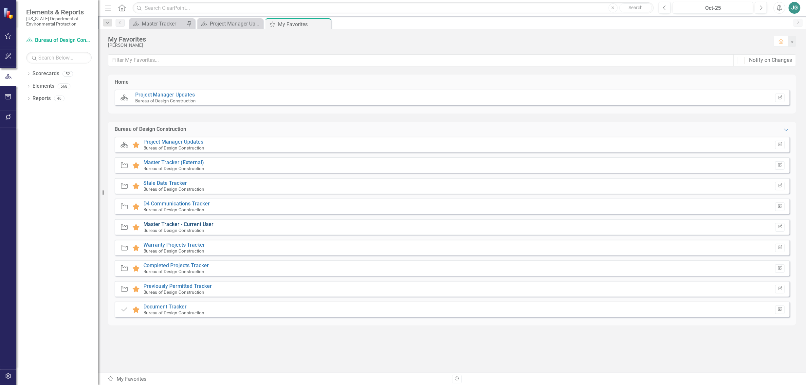
click at [190, 223] on link "Master Tracker - Current User" at bounding box center [178, 224] width 70 height 6
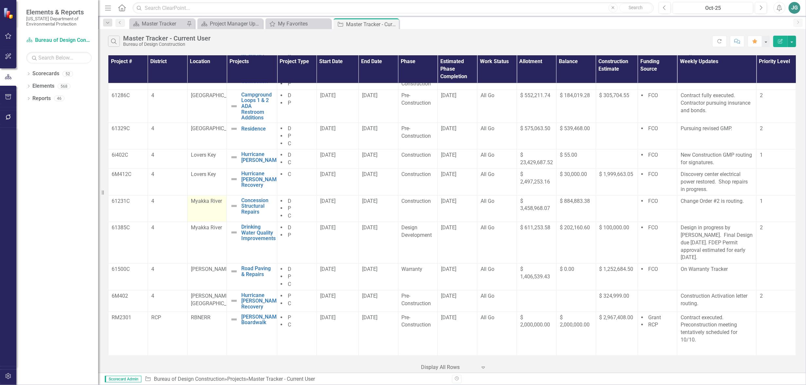
scroll to position [515, 0]
click at [250, 317] on link "[PERSON_NAME] Boardwalk" at bounding box center [261, 319] width 40 height 11
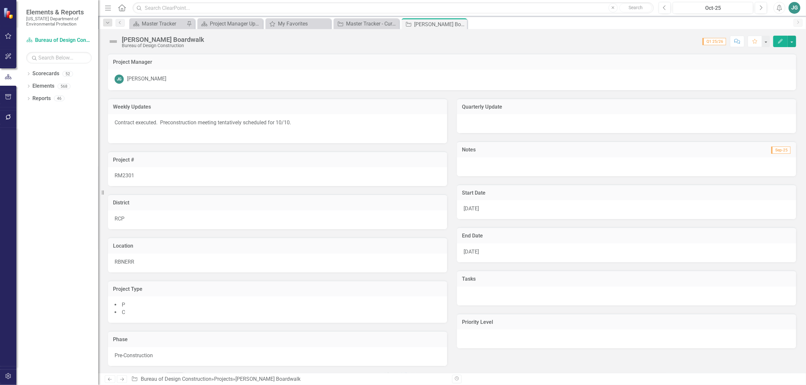
click at [196, 75] on div "[PERSON_NAME] [PERSON_NAME]" at bounding box center [452, 79] width 675 height 9
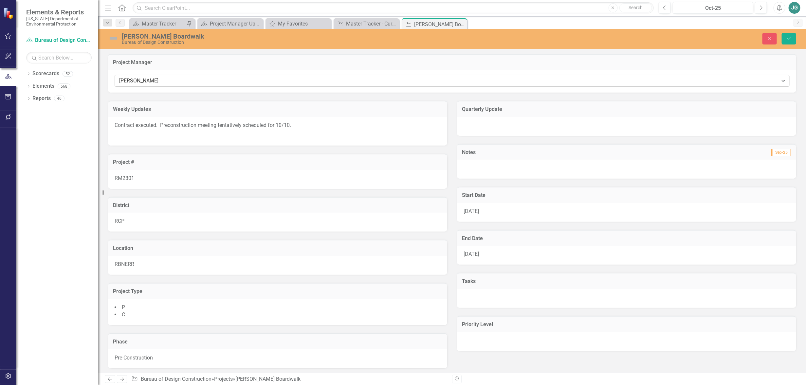
click at [193, 78] on div "[PERSON_NAME]" at bounding box center [448, 81] width 659 height 8
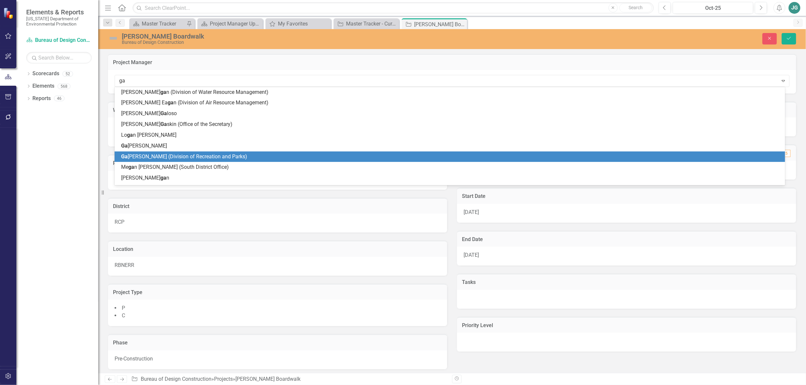
type input "gag"
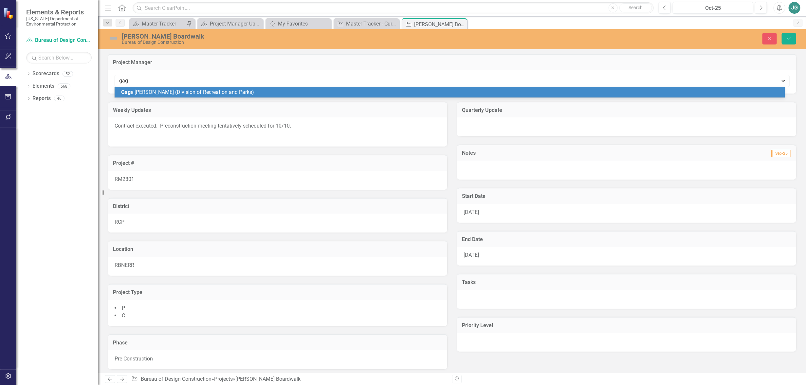
click at [177, 90] on span "Gag e [PERSON_NAME] (Division of Recreation and Parks)" at bounding box center [187, 92] width 133 height 6
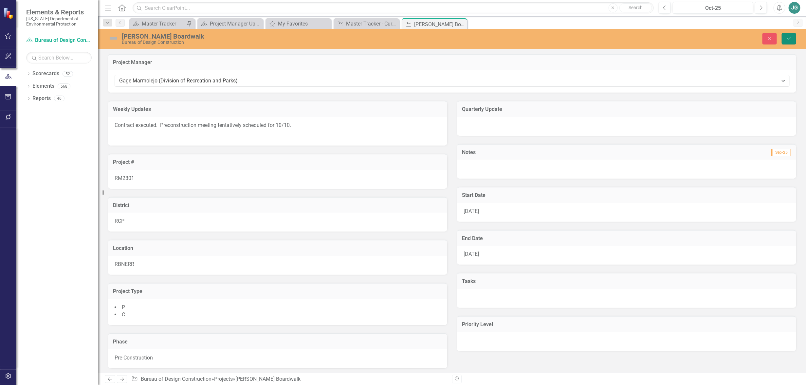
click at [788, 36] on icon "Save" at bounding box center [789, 38] width 6 height 5
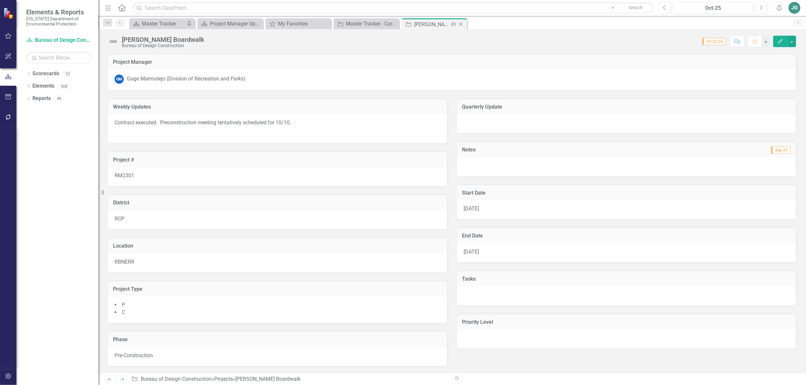
click at [459, 25] on icon "Close" at bounding box center [460, 24] width 7 height 5
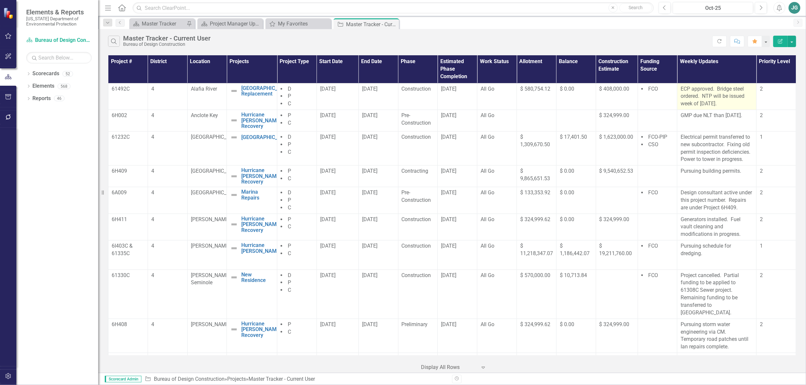
drag, startPoint x: 676, startPoint y: 88, endPoint x: 734, endPoint y: 104, distance: 59.5
click at [734, 104] on p "ECP approved. Bridge steel ordered. NTP will be issued week of [DATE]." at bounding box center [716, 96] width 72 height 23
click at [724, 90] on p "ECP approved. Bridge steel ordered. NTP will be issued week of [DATE]." at bounding box center [716, 96] width 72 height 23
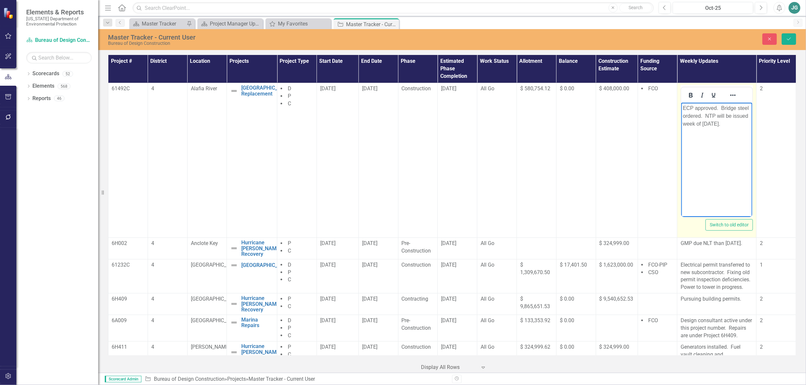
drag, startPoint x: 739, startPoint y: 124, endPoint x: 681, endPoint y: 95, distance: 65.7
click at [681, 102] on html "ECP approved. Bridge steel ordered. NTP will be issued week of [DATE]." at bounding box center [716, 151] width 71 height 98
click at [788, 37] on icon "Save" at bounding box center [789, 39] width 6 height 5
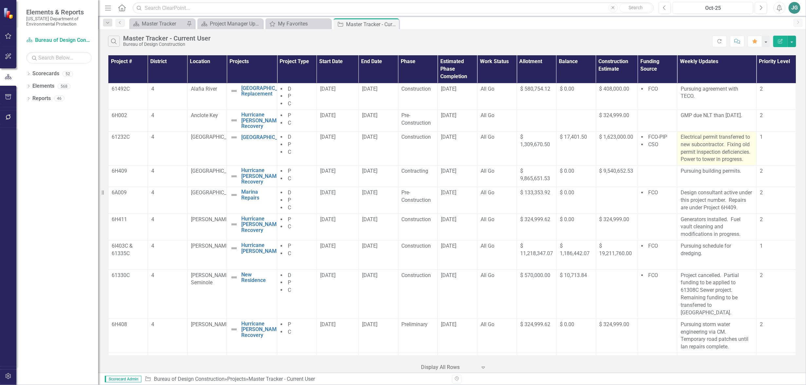
click at [680, 136] on p "Electrical permit transferred to new subcontractor. Fixing old permit inspectio…" at bounding box center [716, 148] width 72 height 30
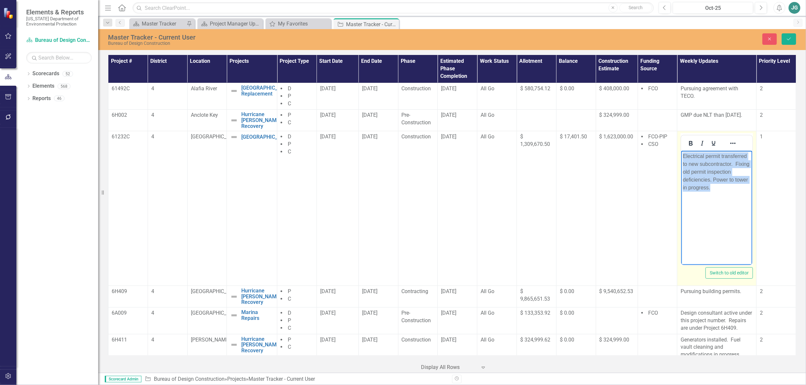
drag, startPoint x: 725, startPoint y: 188, endPoint x: 1347, endPoint y: 295, distance: 630.4
click at [681, 151] on html "Electrical permit transferred to new subcontractor. Fixing old permit inspectio…" at bounding box center [716, 200] width 71 height 98
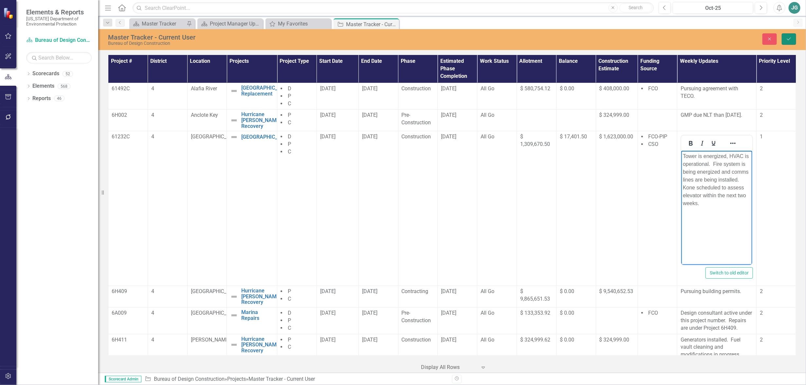
click at [791, 38] on icon "Save" at bounding box center [789, 39] width 6 height 5
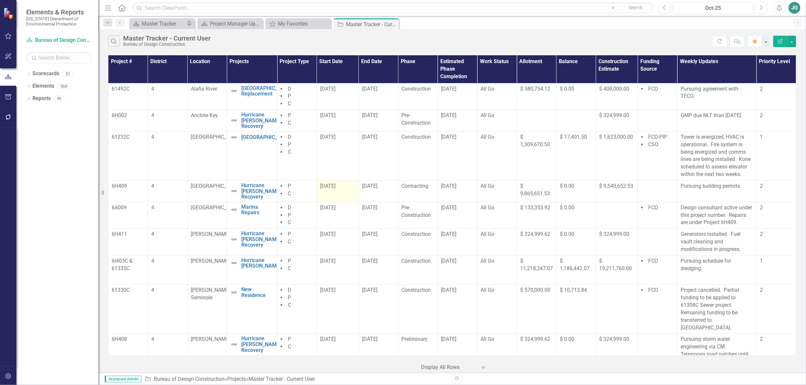
scroll to position [41, 0]
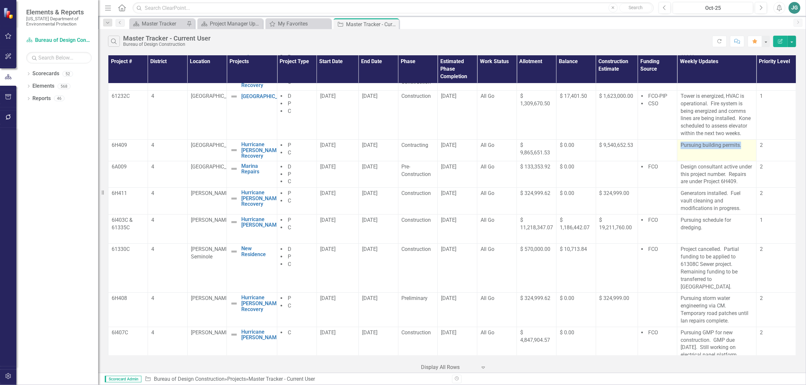
drag, startPoint x: 678, startPoint y: 144, endPoint x: 746, endPoint y: 147, distance: 67.8
click at [746, 147] on p "Pursuing building permits." at bounding box center [716, 146] width 72 height 8
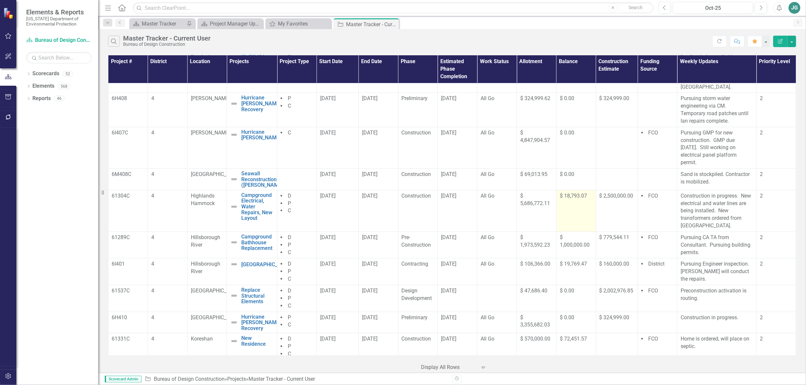
scroll to position [0, 0]
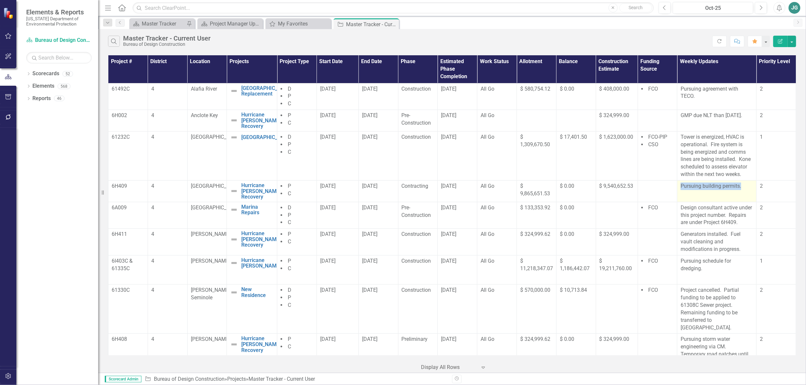
click at [717, 192] on td "Pursuing building permits." at bounding box center [716, 191] width 79 height 22
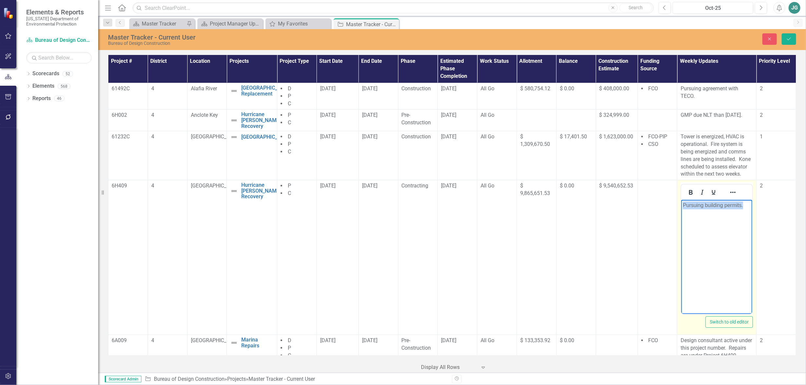
drag, startPoint x: 686, startPoint y: 205, endPoint x: 758, endPoint y: 205, distance: 71.7
click at [752, 205] on html "Pursuing building permits." at bounding box center [716, 249] width 71 height 98
click at [707, 211] on p "Contractors mobilizing week of 10/13. Proposal received for full replacement of…" at bounding box center [717, 217] width 68 height 31
click at [789, 36] on button "Save" at bounding box center [788, 38] width 14 height 11
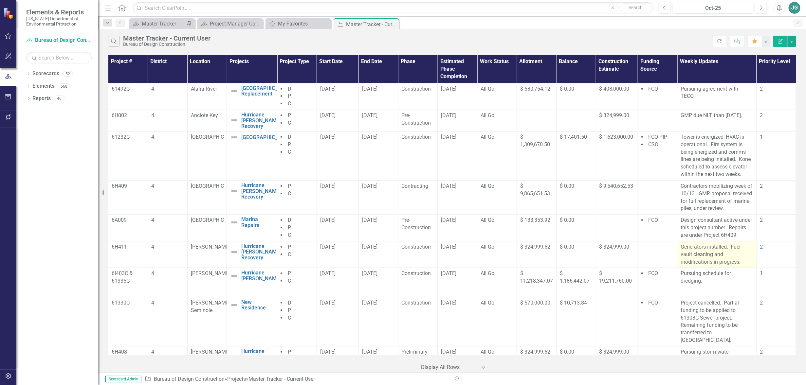
click at [719, 259] on p "Generators installed. Fuel vault cleaning and modifications in progress." at bounding box center [716, 254] width 72 height 23
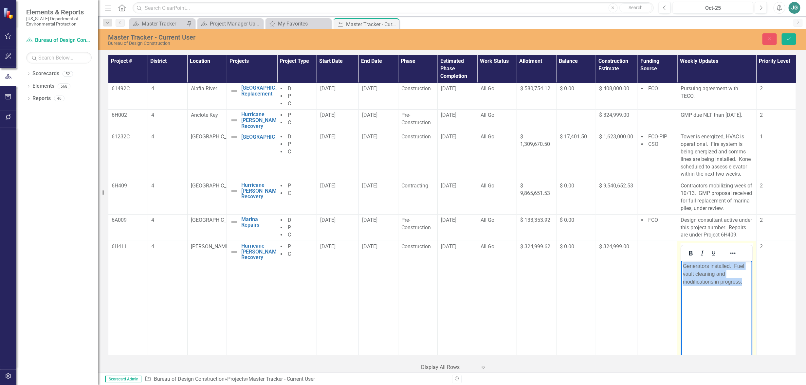
drag, startPoint x: 683, startPoint y: 267, endPoint x: 744, endPoint y: 284, distance: 63.7
click at [744, 284] on p "Generators installed. Fuel vault cleaning and modifications in progress." at bounding box center [717, 274] width 68 height 24
click at [722, 310] on body "Generators installed. Fuel vault cleaning and modifications in progress." at bounding box center [716, 310] width 71 height 98
click at [791, 38] on icon "Save" at bounding box center [789, 39] width 6 height 5
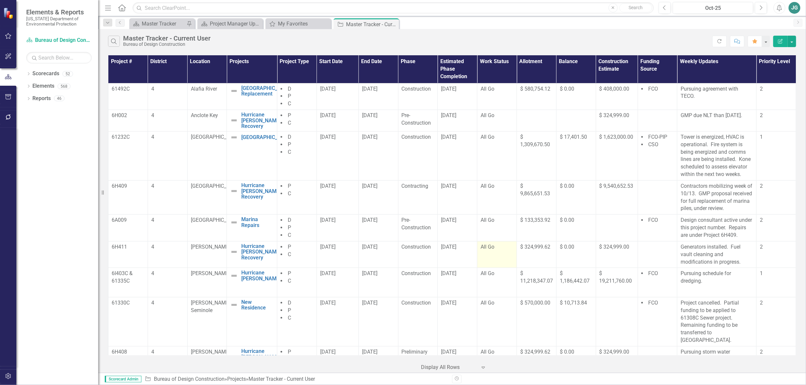
scroll to position [123, 0]
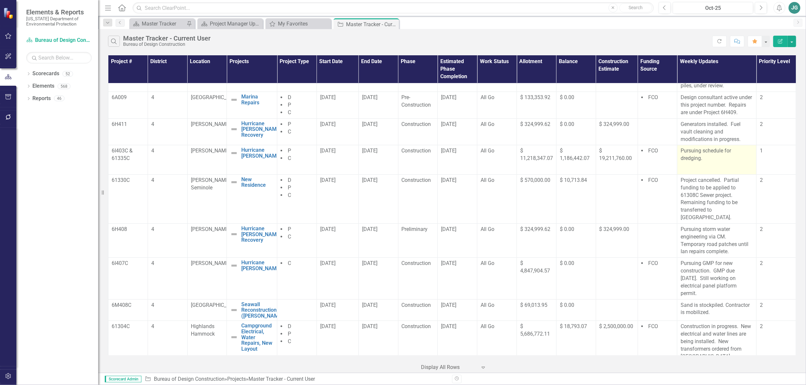
click at [713, 159] on p "Pursuing schedule for dredging." at bounding box center [716, 154] width 72 height 15
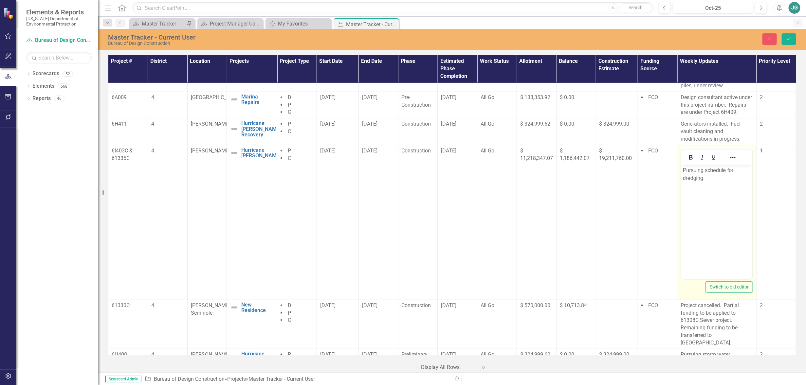
scroll to position [0, 0]
click at [710, 176] on p "Pursuing schedule for dredging." at bounding box center [717, 174] width 68 height 16
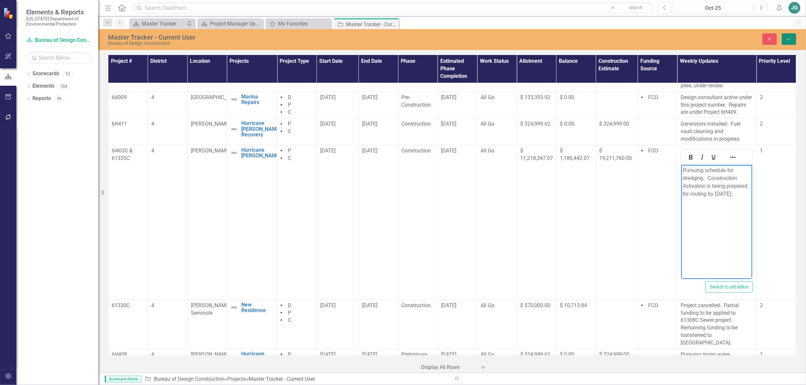
click at [791, 38] on icon "Save" at bounding box center [789, 39] width 6 height 5
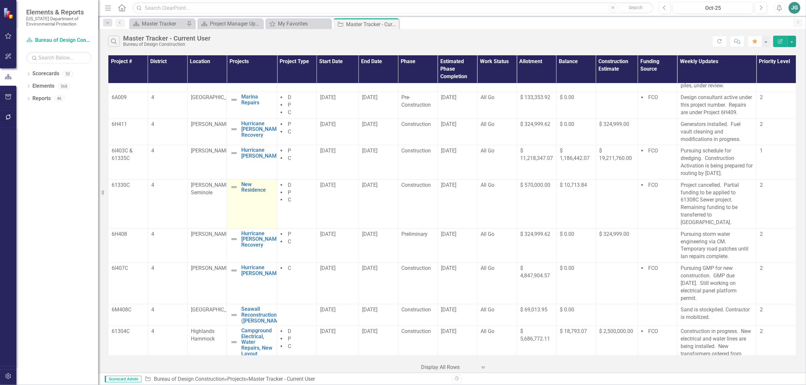
scroll to position [164, 0]
